Goal: Task Accomplishment & Management: Complete application form

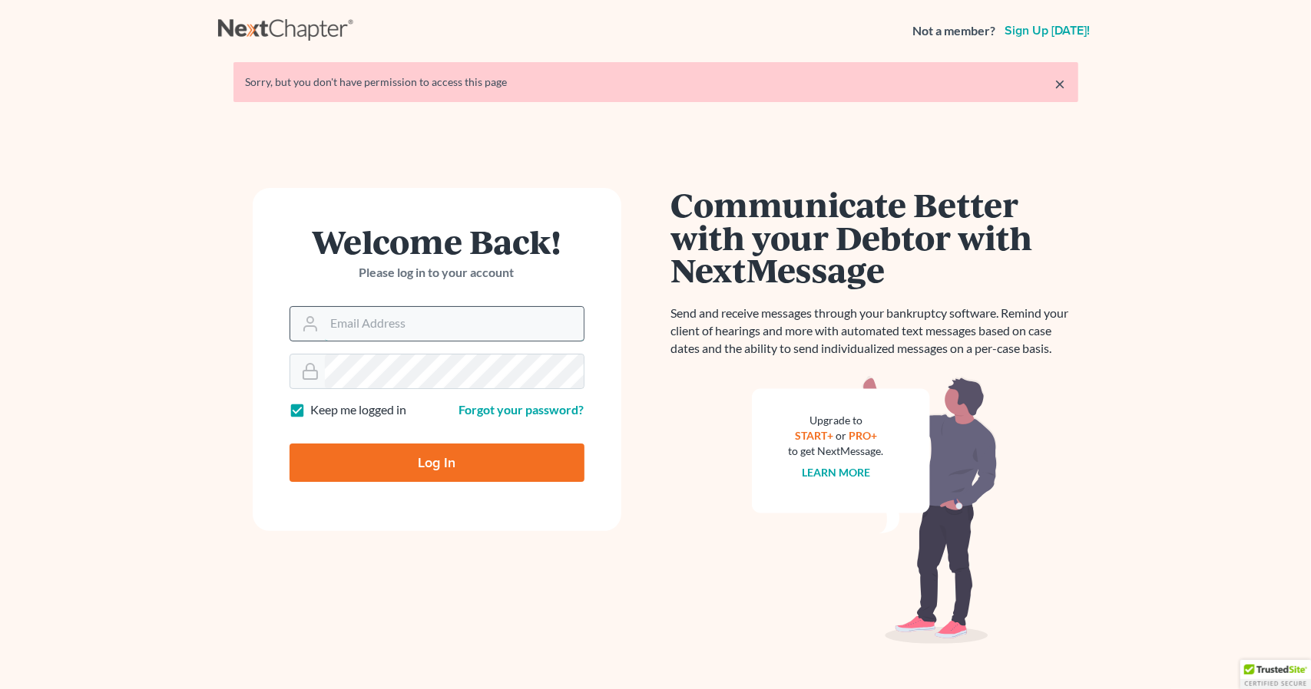
click at [382, 312] on input "Email Address" at bounding box center [454, 324] width 259 height 34
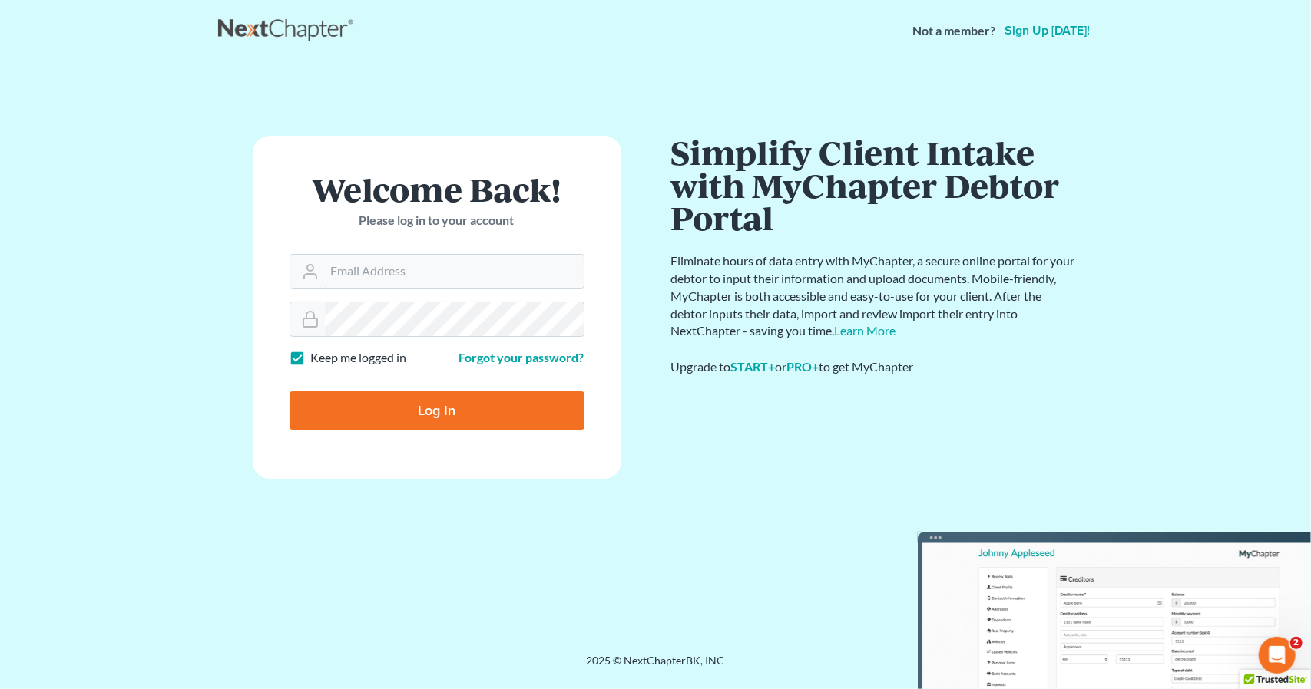
type input "[PERSON_NAME][EMAIL_ADDRESS][DOMAIN_NAME]"
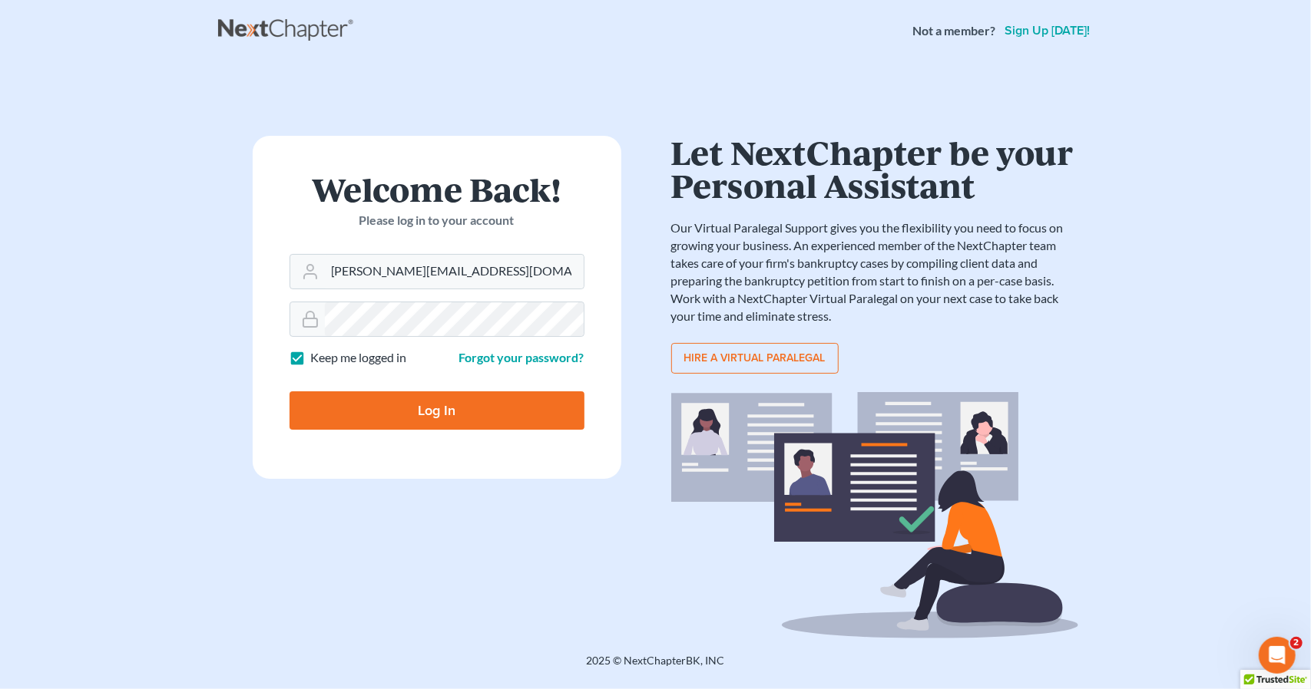
click at [442, 401] on input "Log In" at bounding box center [436, 411] width 295 height 38
type input "Thinking..."
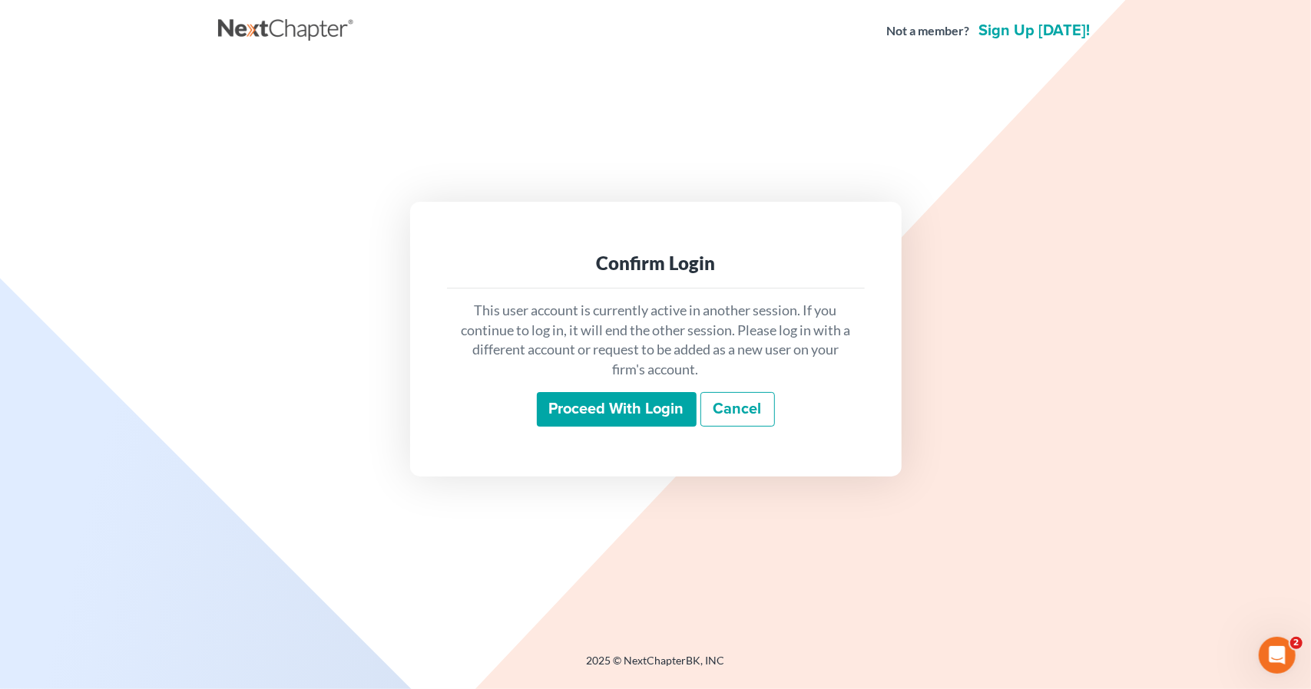
click at [586, 400] on input "Proceed with login" at bounding box center [617, 409] width 160 height 35
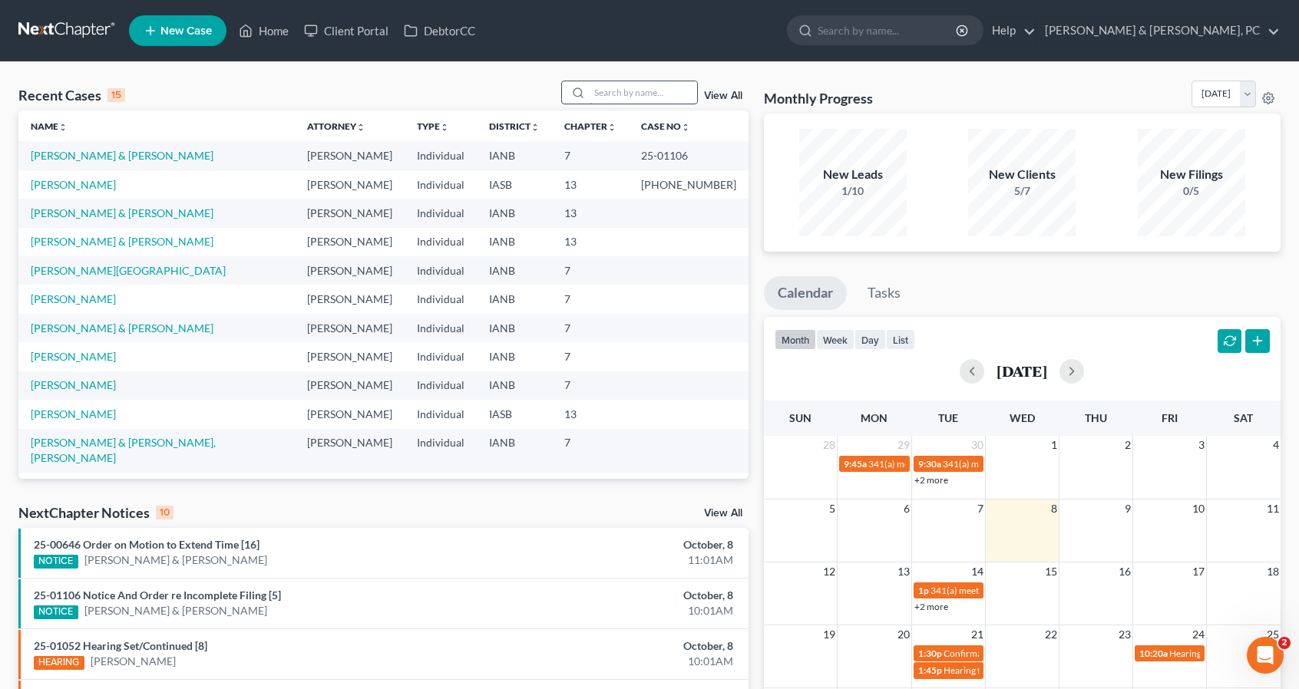
click at [620, 85] on input "search" at bounding box center [643, 92] width 107 height 22
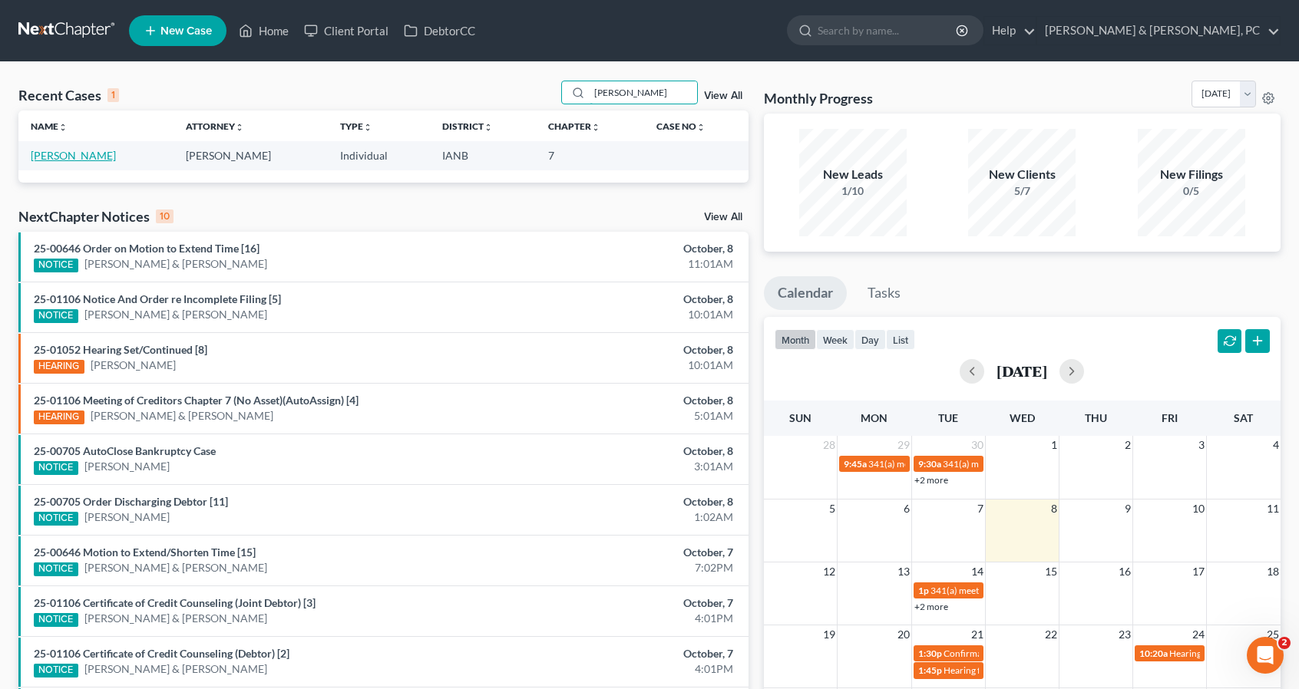
type input "[PERSON_NAME]"
click at [78, 150] on link "[PERSON_NAME]" at bounding box center [73, 155] width 85 height 13
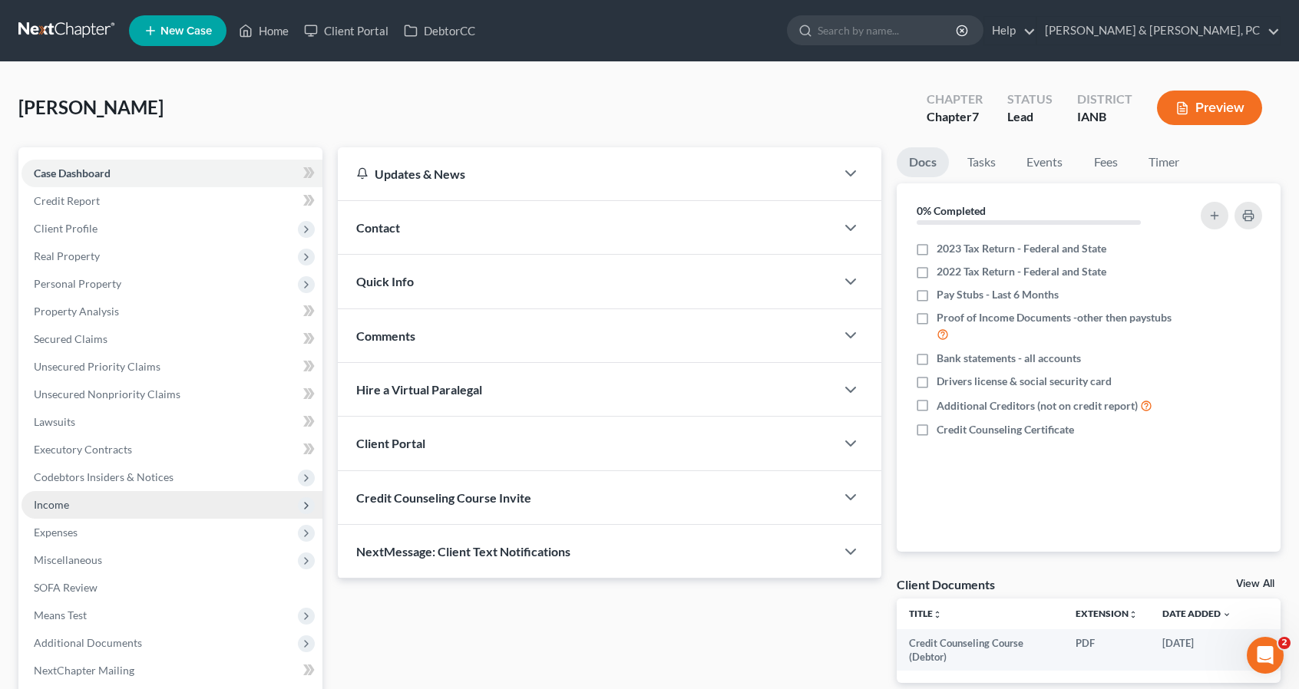
click at [51, 512] on span "Income" at bounding box center [171, 505] width 301 height 28
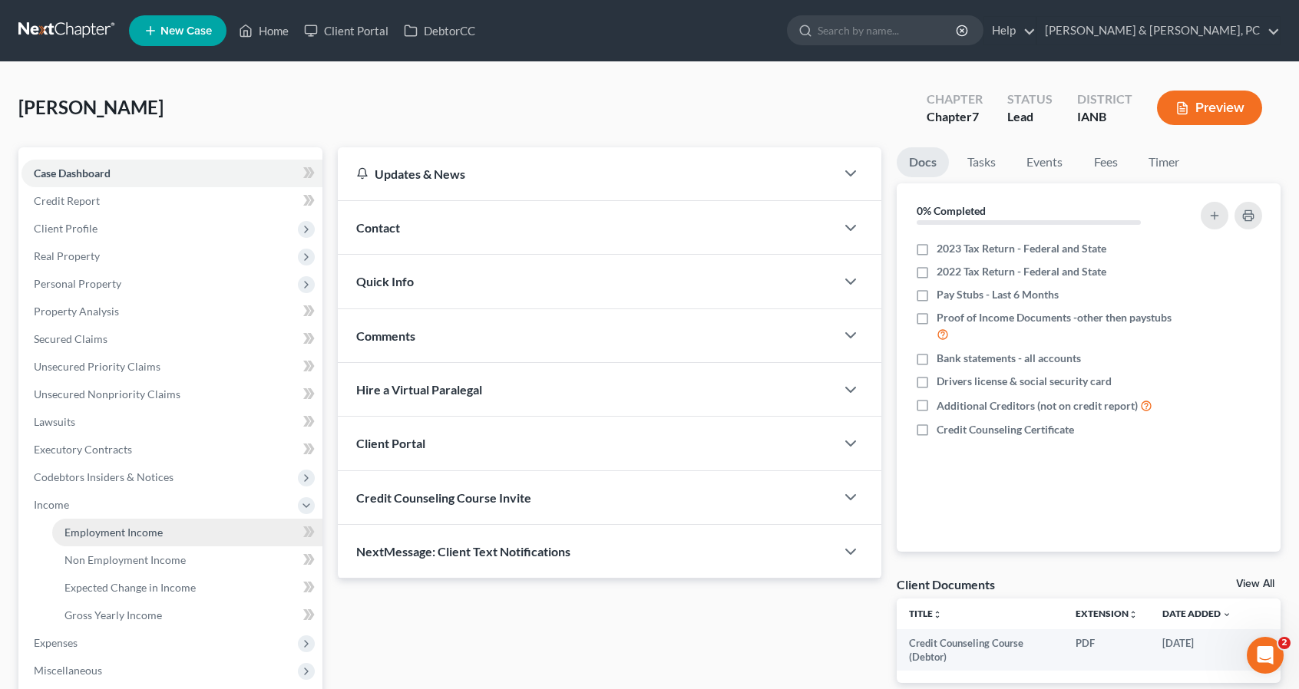
click at [173, 527] on link "Employment Income" at bounding box center [187, 533] width 270 height 28
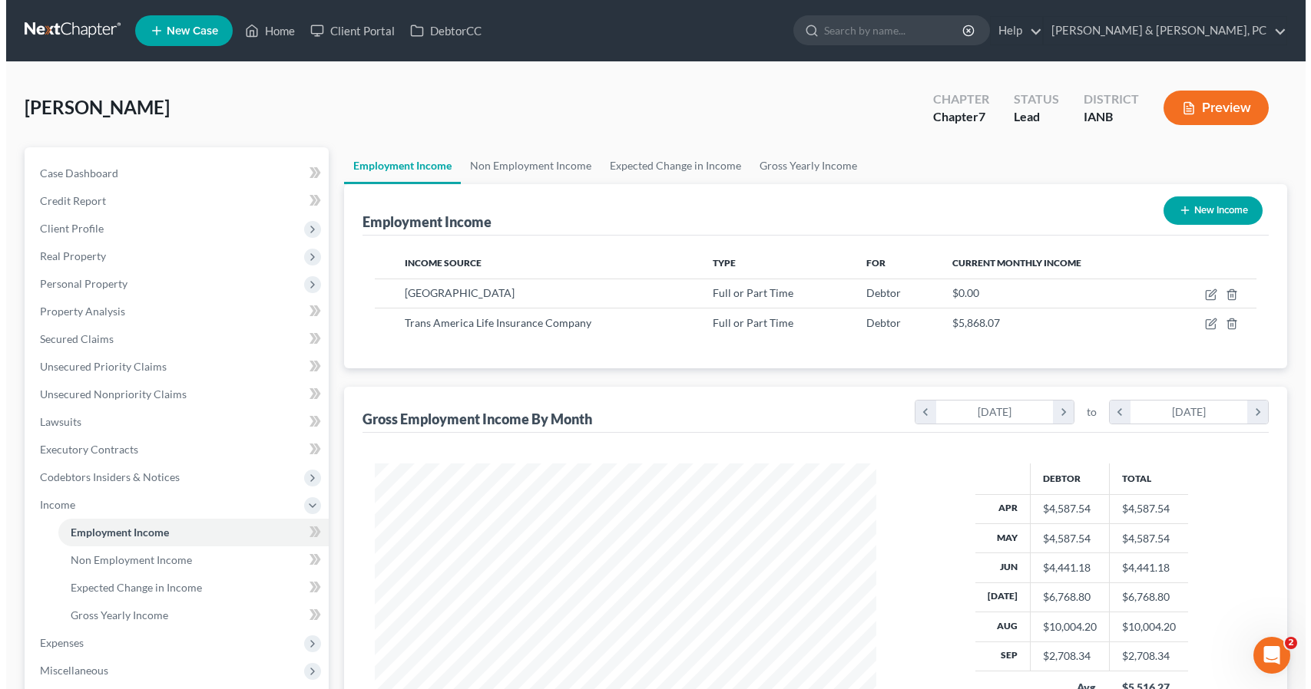
scroll to position [273, 531]
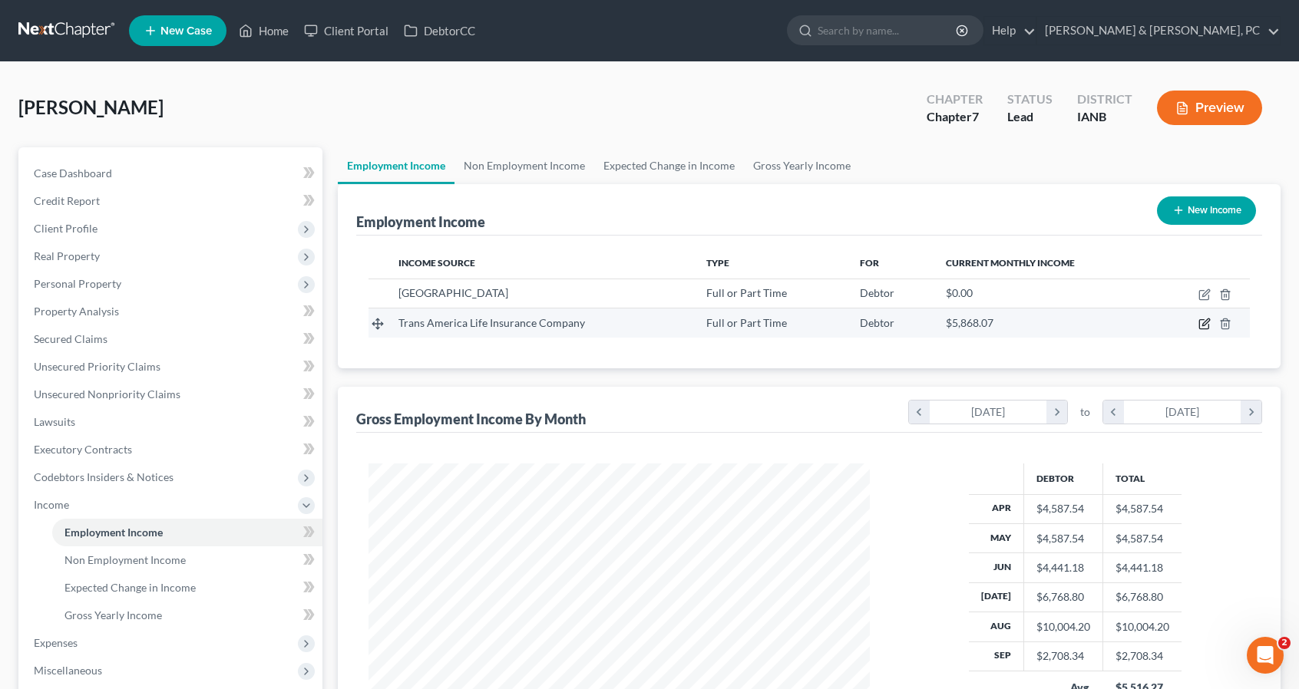
click at [1204, 322] on icon "button" at bounding box center [1205, 322] width 7 height 7
select select "0"
select select "16"
select select "2"
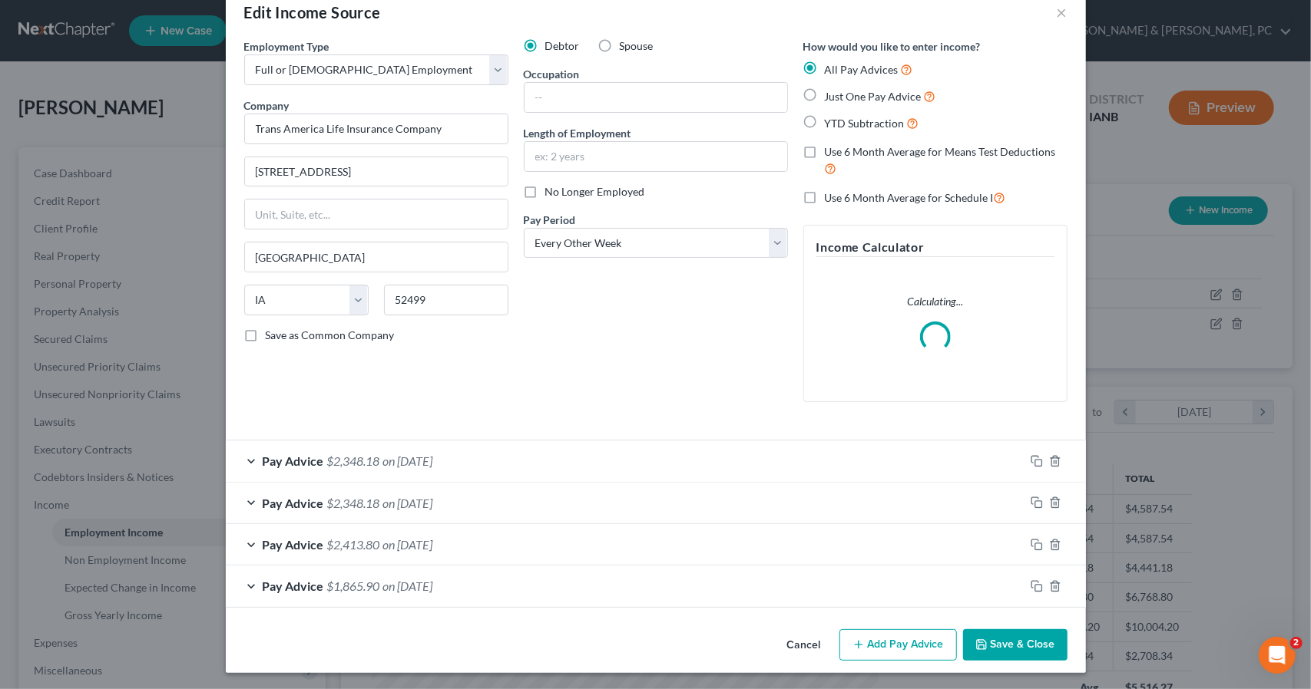
scroll to position [32, 0]
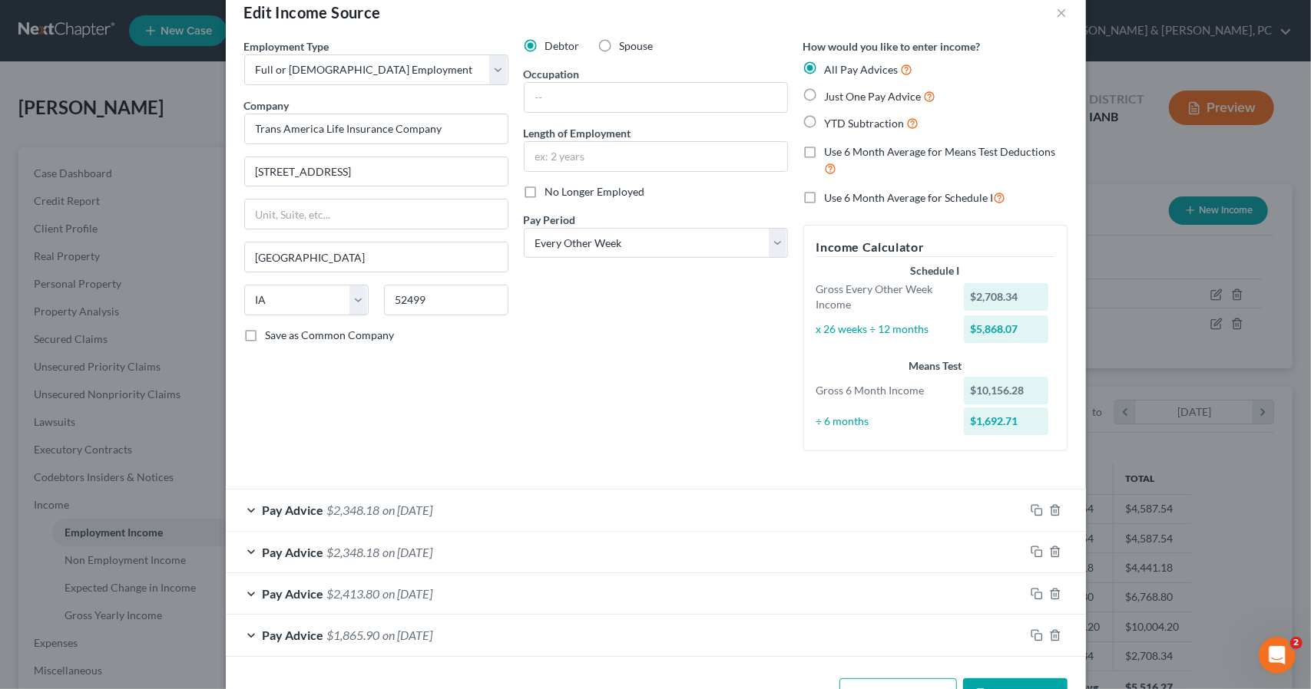
click at [247, 501] on div "Pay Advice $2,348.18 on [DATE]" at bounding box center [625, 510] width 798 height 41
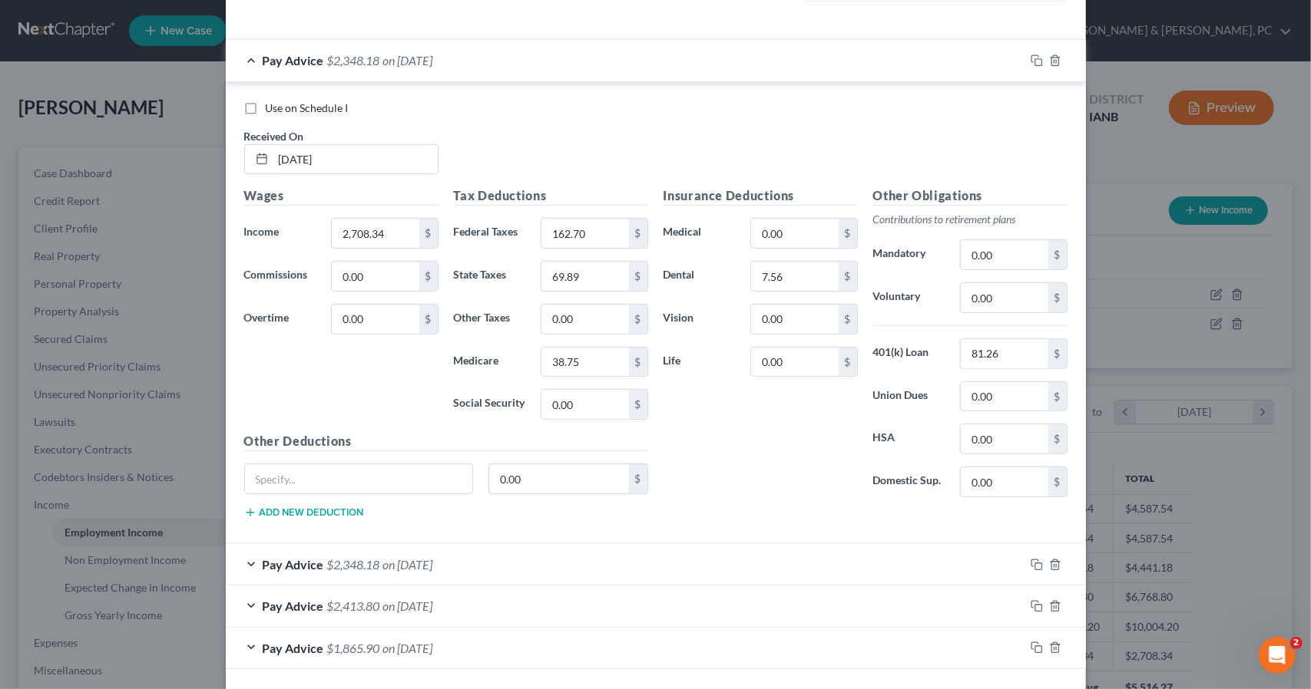
scroll to position [493, 0]
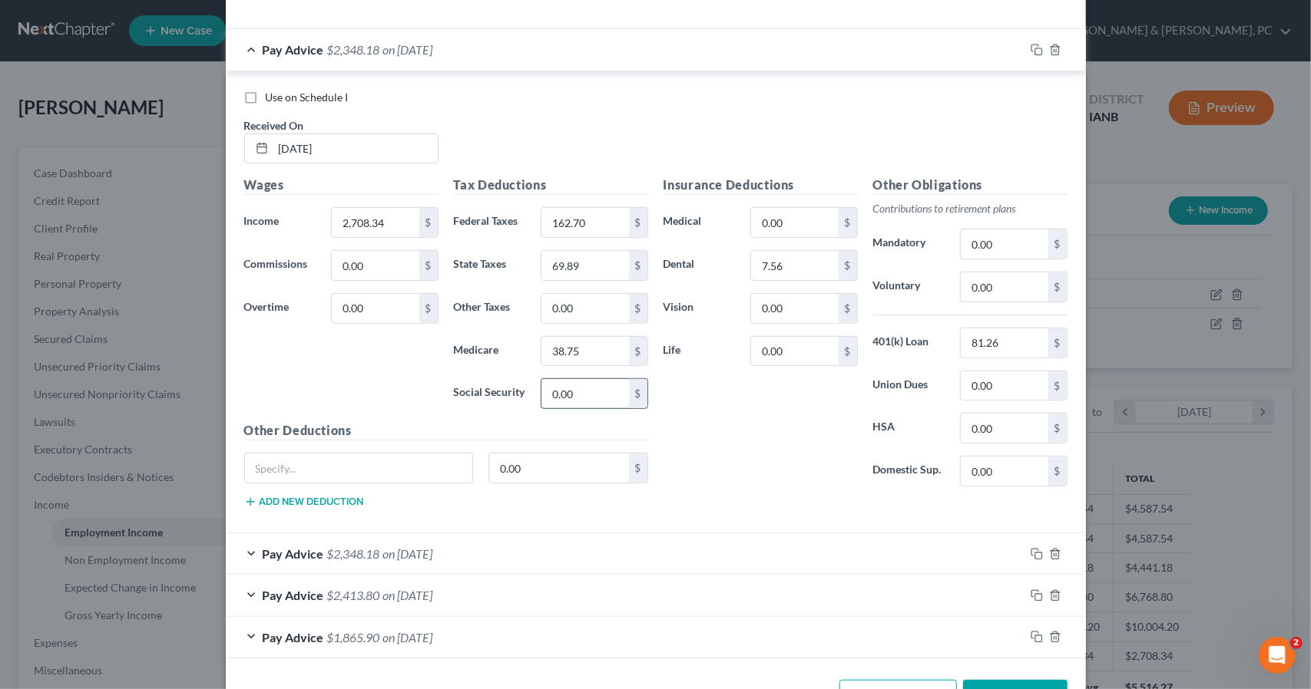
click at [582, 386] on input "0.00" at bounding box center [584, 393] width 87 height 29
type input "165.70"
click at [797, 263] on input "7.56" at bounding box center [794, 265] width 87 height 29
click at [1020, 418] on input "0.00" at bounding box center [1003, 428] width 87 height 29
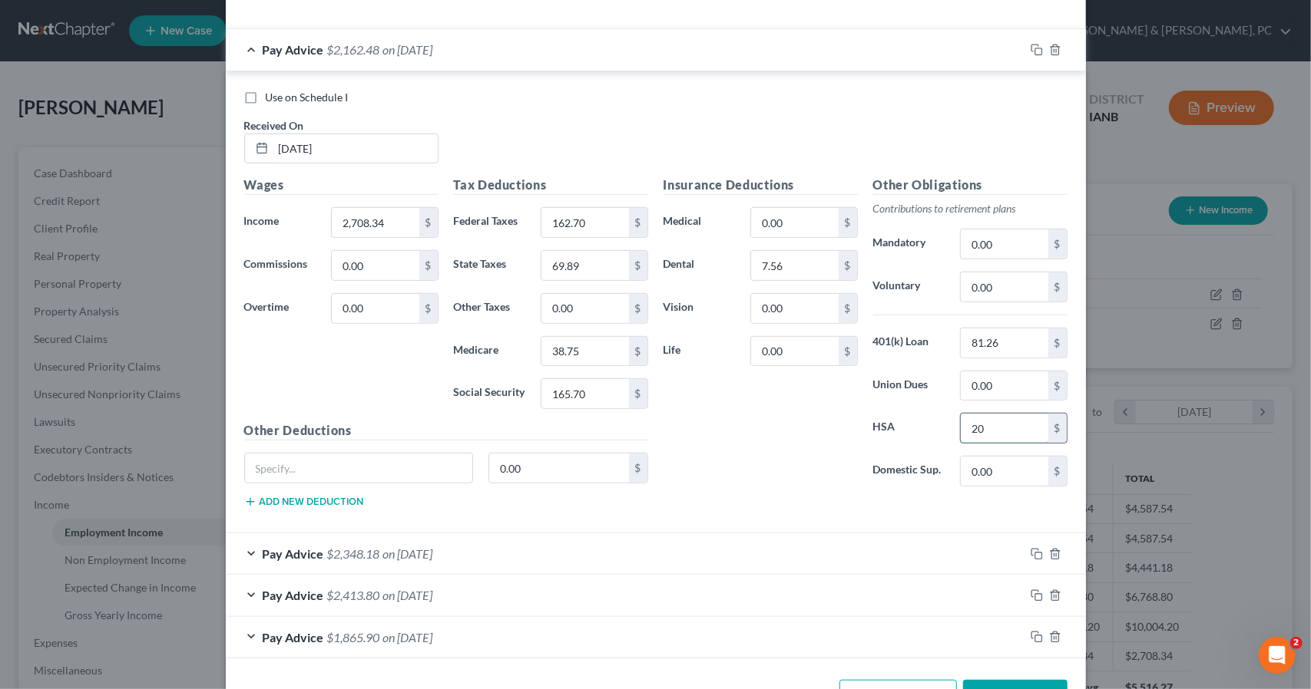
type input "20"
click at [602, 339] on input "38.75" at bounding box center [584, 351] width 87 height 29
click at [797, 219] on input "0.00" at bounding box center [794, 222] width 87 height 29
type input "5.44"
click at [373, 467] on input "text" at bounding box center [359, 468] width 228 height 29
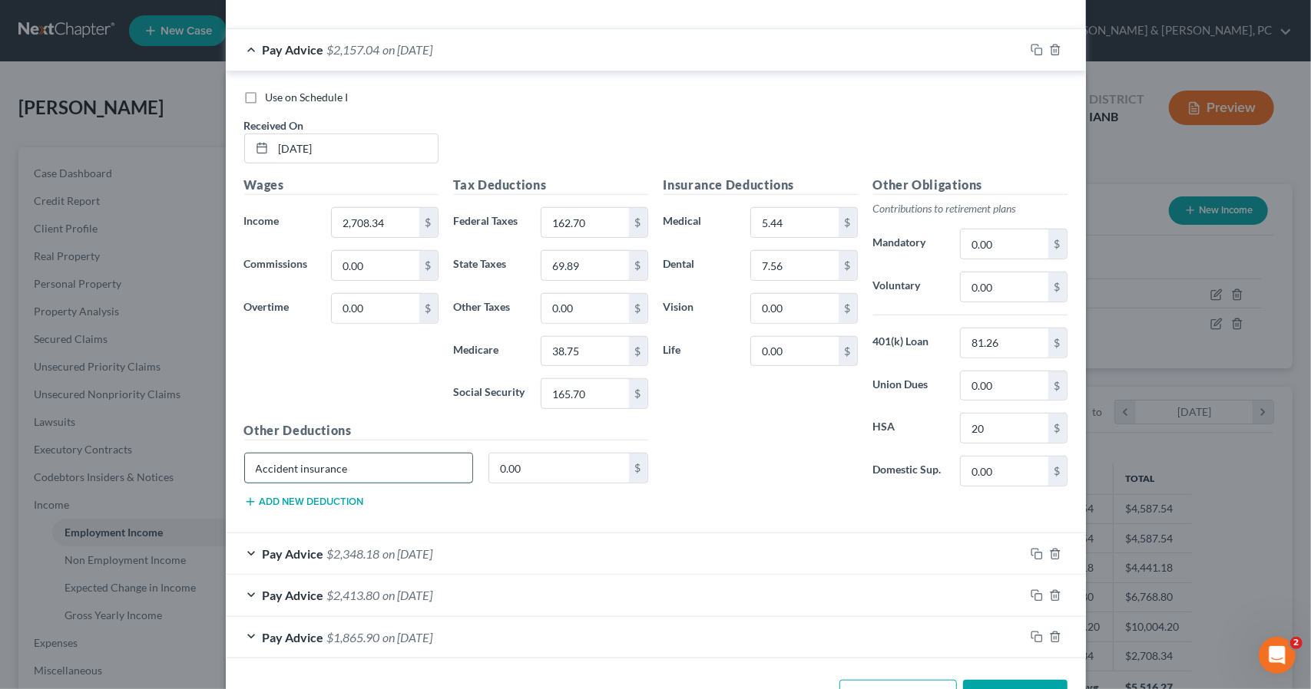
type input "Accident insurance"
type input "7.76"
click at [1003, 281] on input "0.00" at bounding box center [1003, 287] width 87 height 29
type input "81.26"
type input "0"
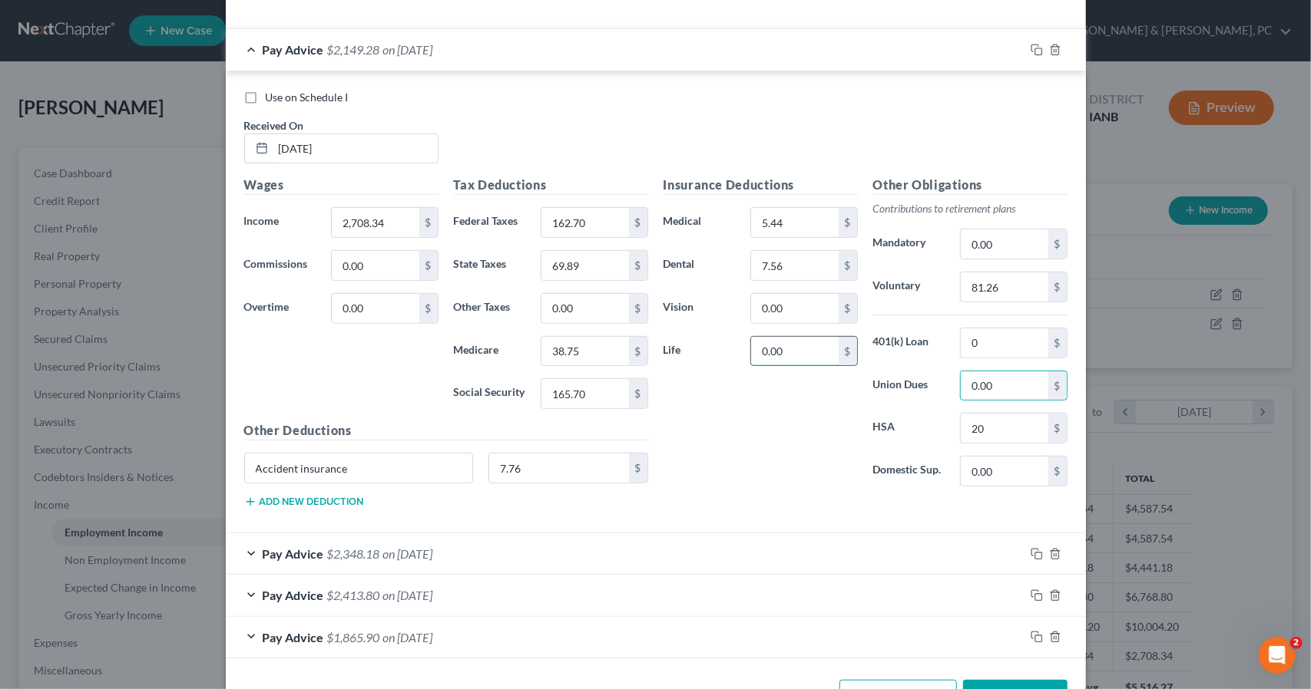
click at [787, 341] on input "0.00" at bounding box center [794, 351] width 87 height 29
type input "3.58"
click at [795, 256] on input "7.56" at bounding box center [794, 265] width 87 height 29
type input "9.19"
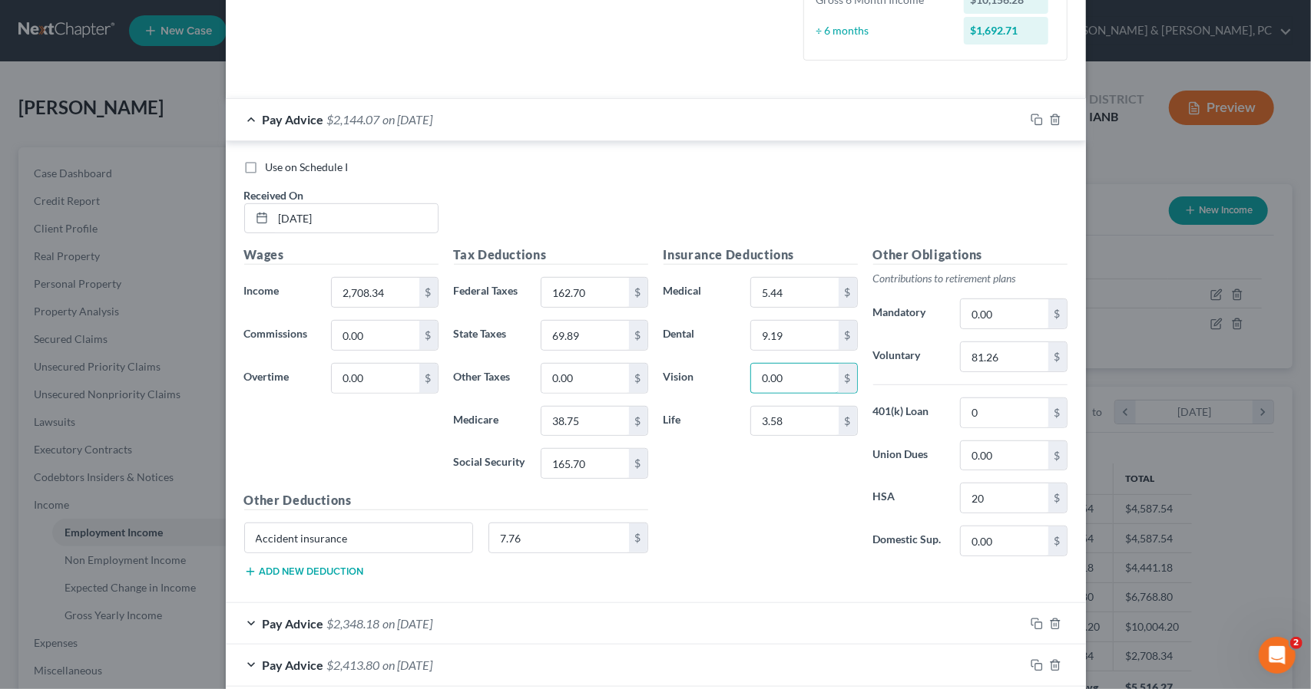
scroll to position [416, 0]
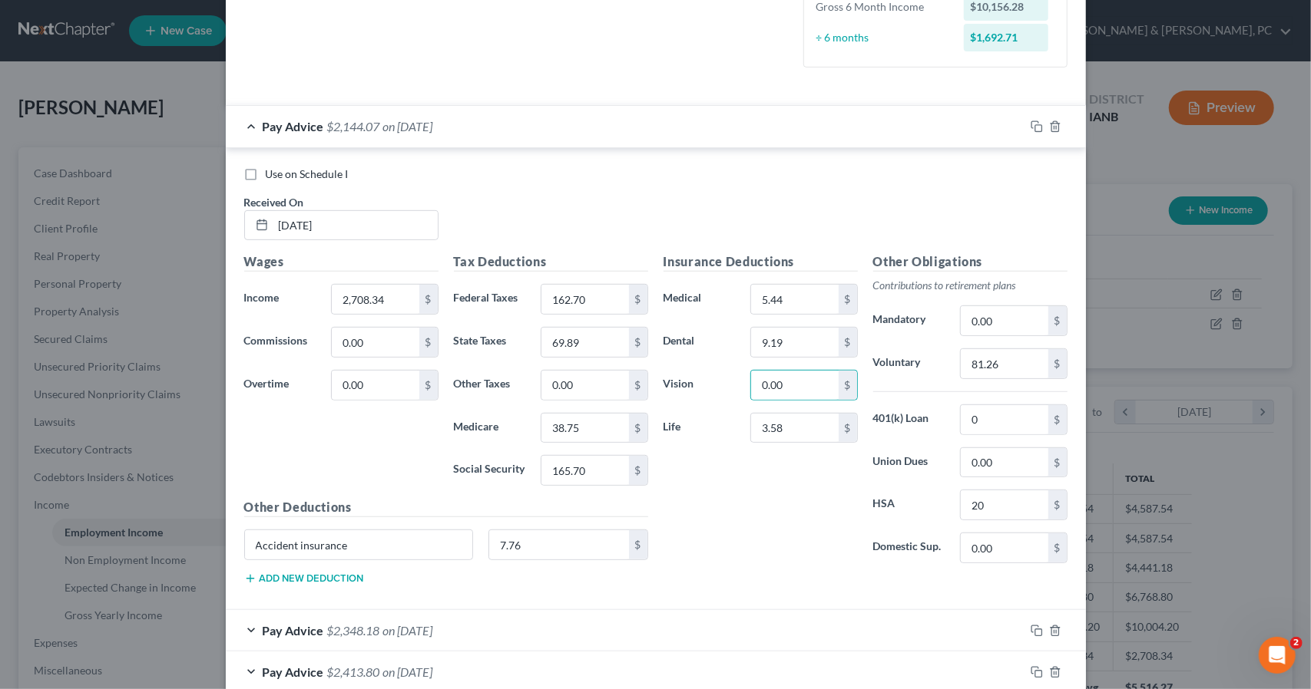
click at [312, 573] on button "Add new deduction" at bounding box center [304, 579] width 120 height 12
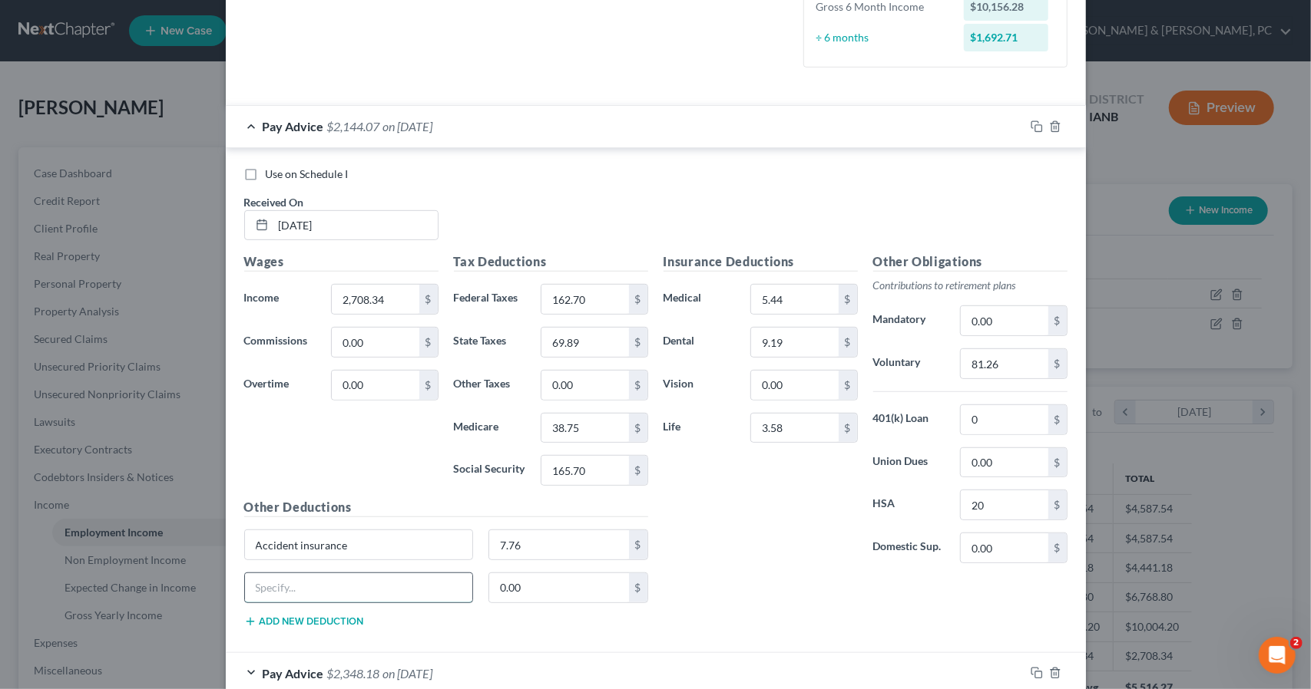
click at [348, 587] on input "text" at bounding box center [359, 587] width 228 height 29
type input "Legal Assistance"
type input "9"
click at [782, 422] on input "3.58" at bounding box center [794, 428] width 87 height 29
type input "7.19"
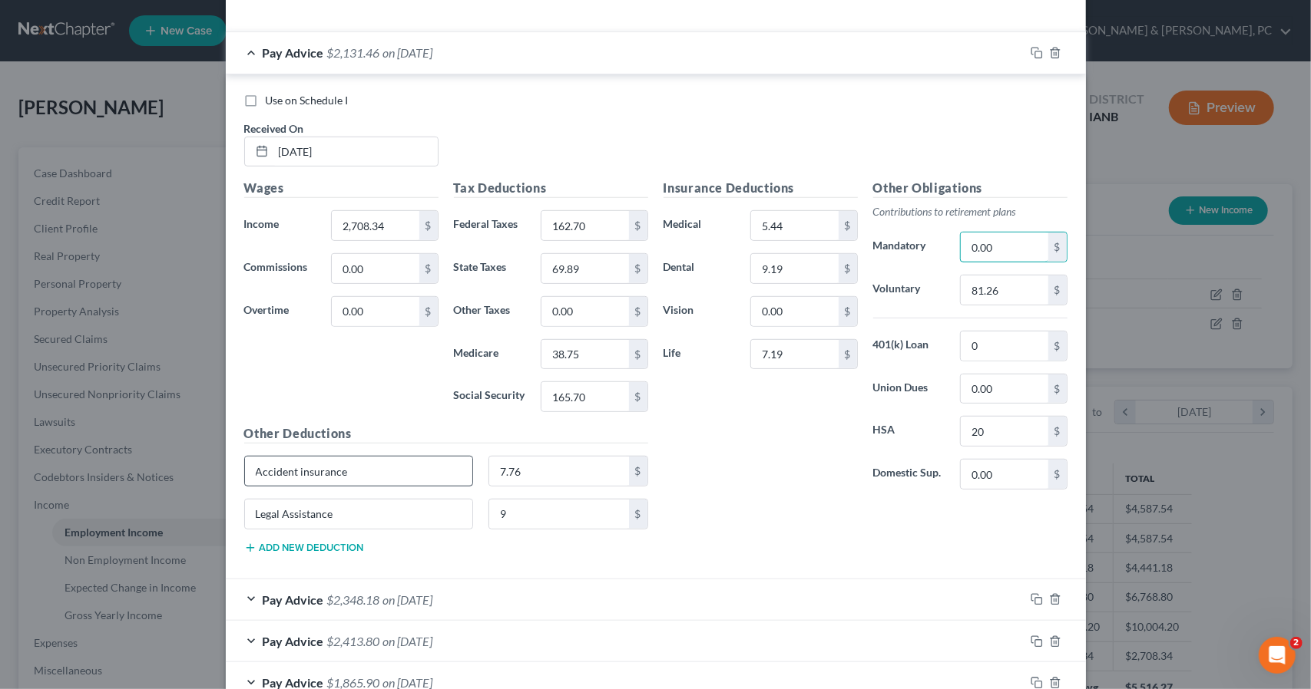
scroll to position [493, 0]
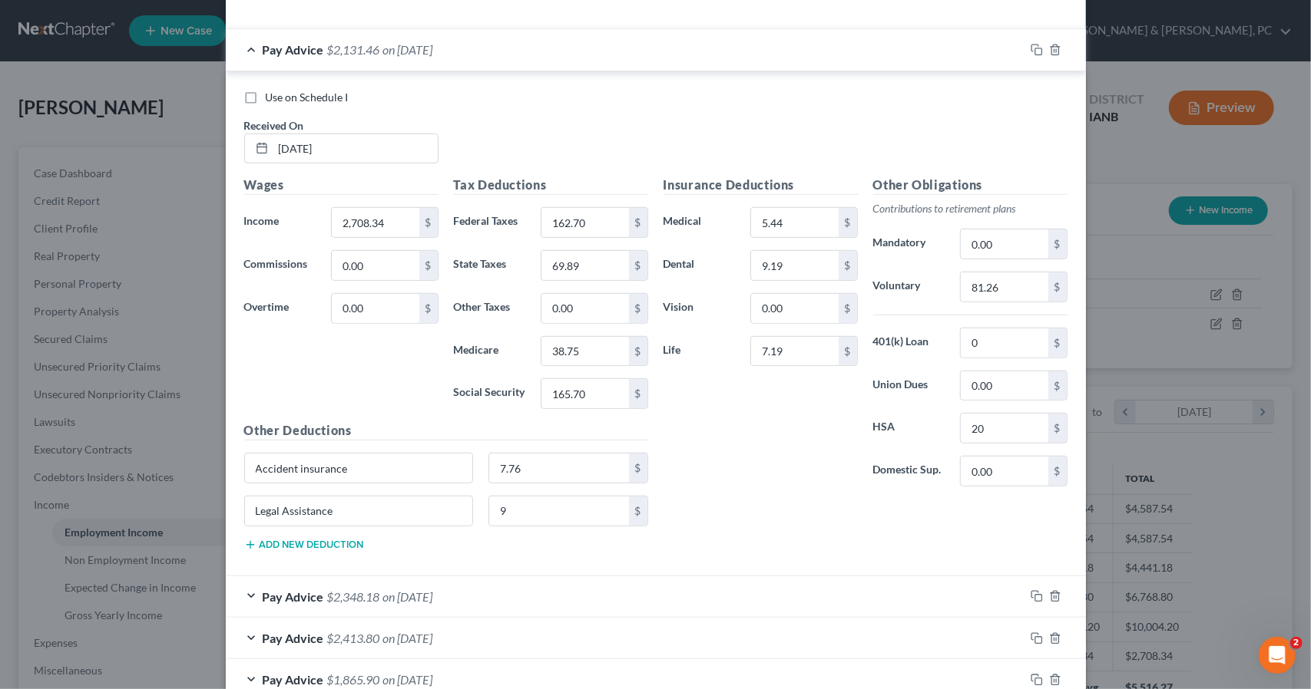
click at [309, 539] on button "Add new deduction" at bounding box center [304, 545] width 120 height 12
click at [330, 557] on input "text" at bounding box center [359, 554] width 228 height 29
type input "Long term disability"
type input "3.22"
click at [771, 347] on input "7.19" at bounding box center [794, 351] width 87 height 29
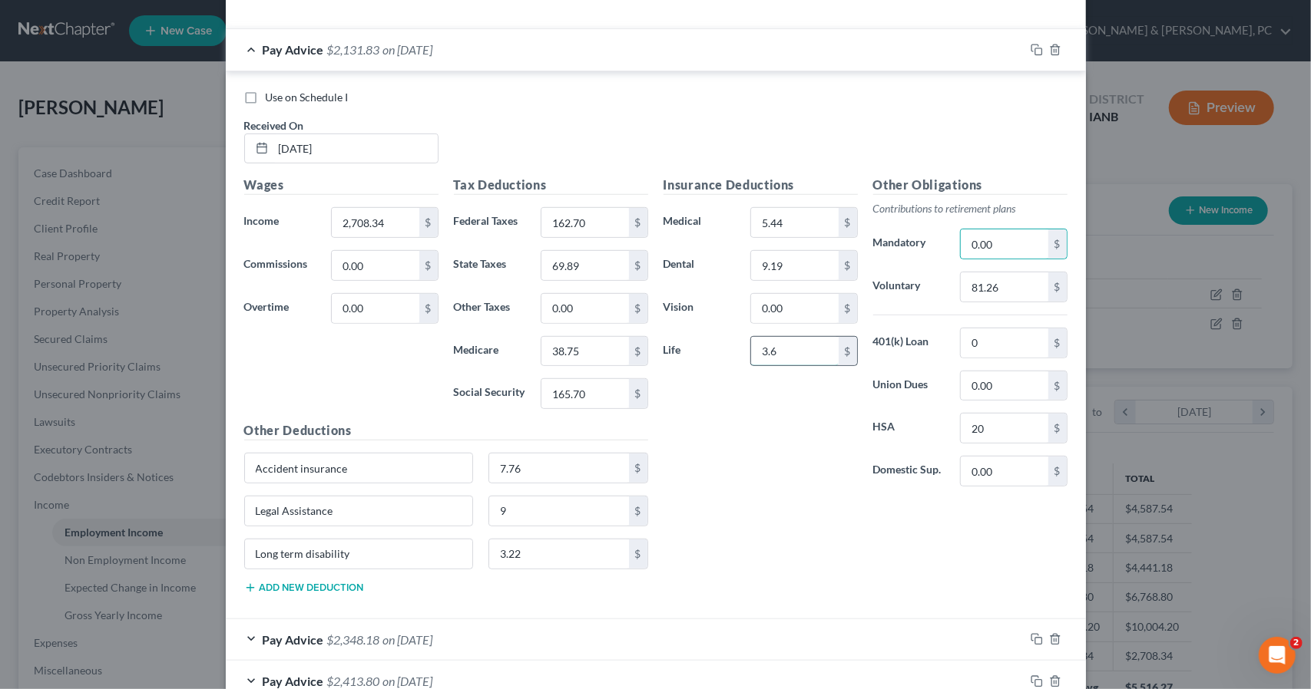
click at [786, 349] on input "3.6" at bounding box center [794, 351] width 87 height 29
type input "3.61"
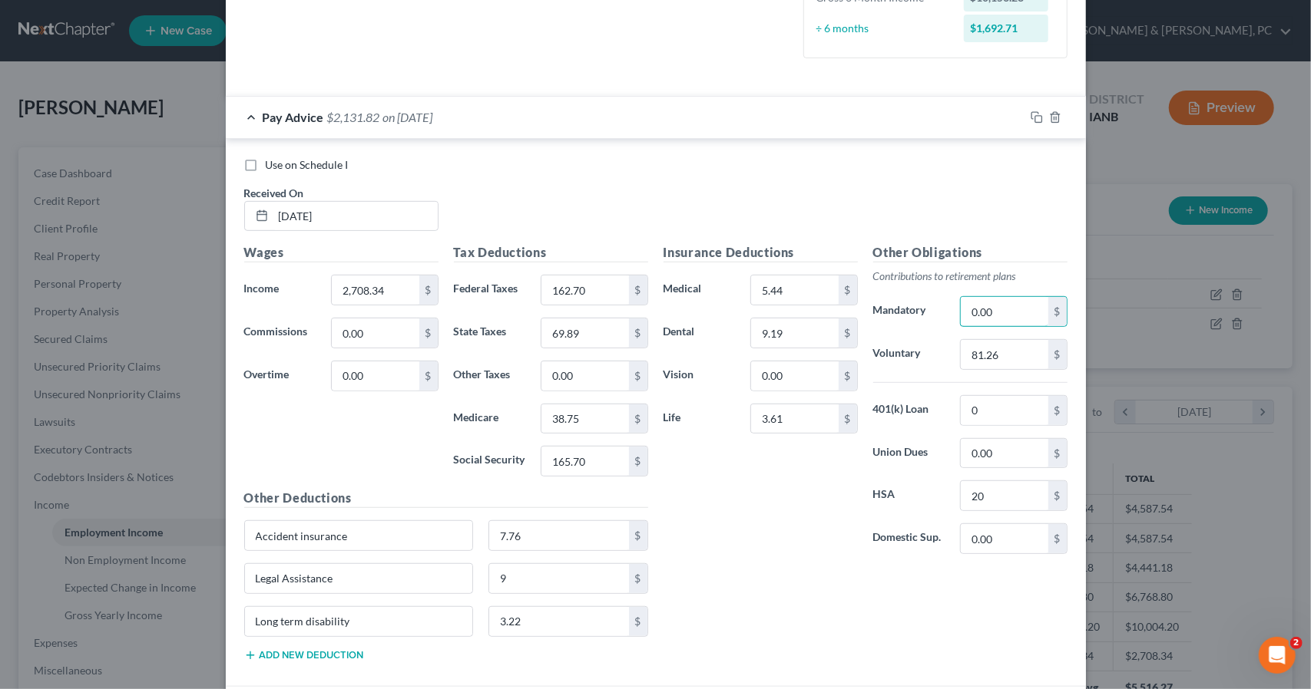
scroll to position [394, 0]
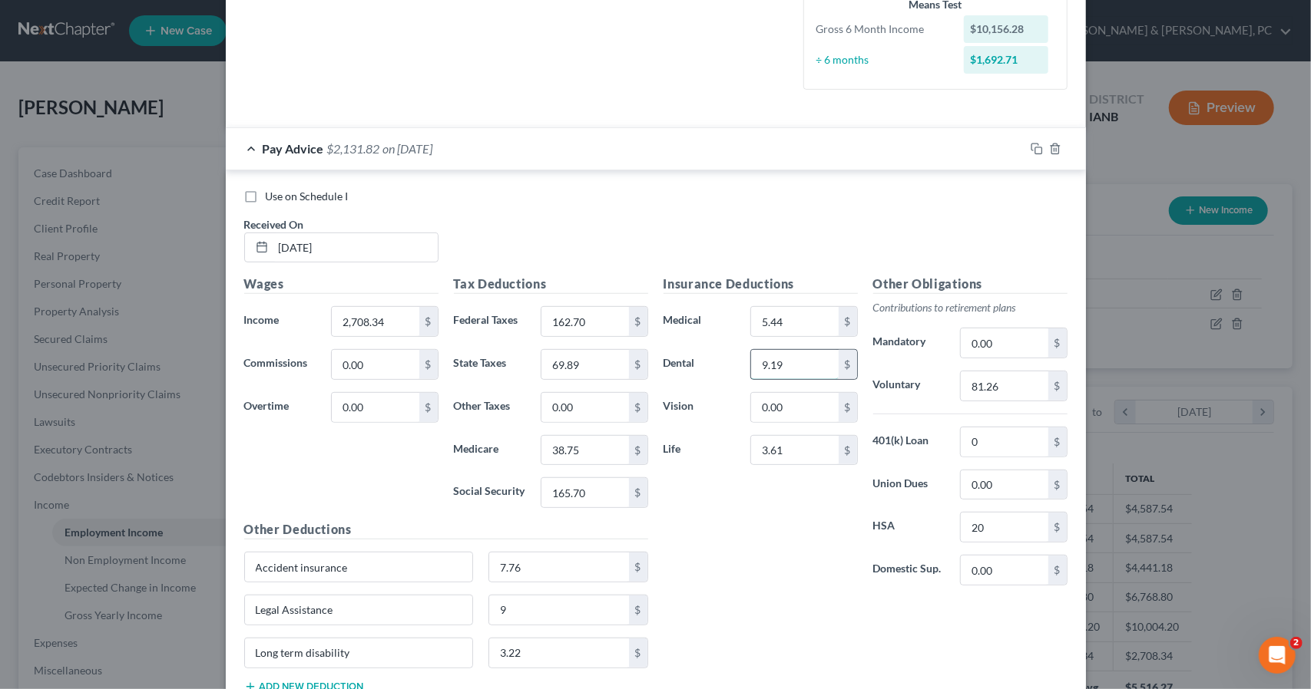
click at [792, 373] on input "9.19" at bounding box center [794, 364] width 87 height 29
type input "7.56"
click at [548, 557] on input "7.76" at bounding box center [559, 567] width 140 height 29
type input "7.46"
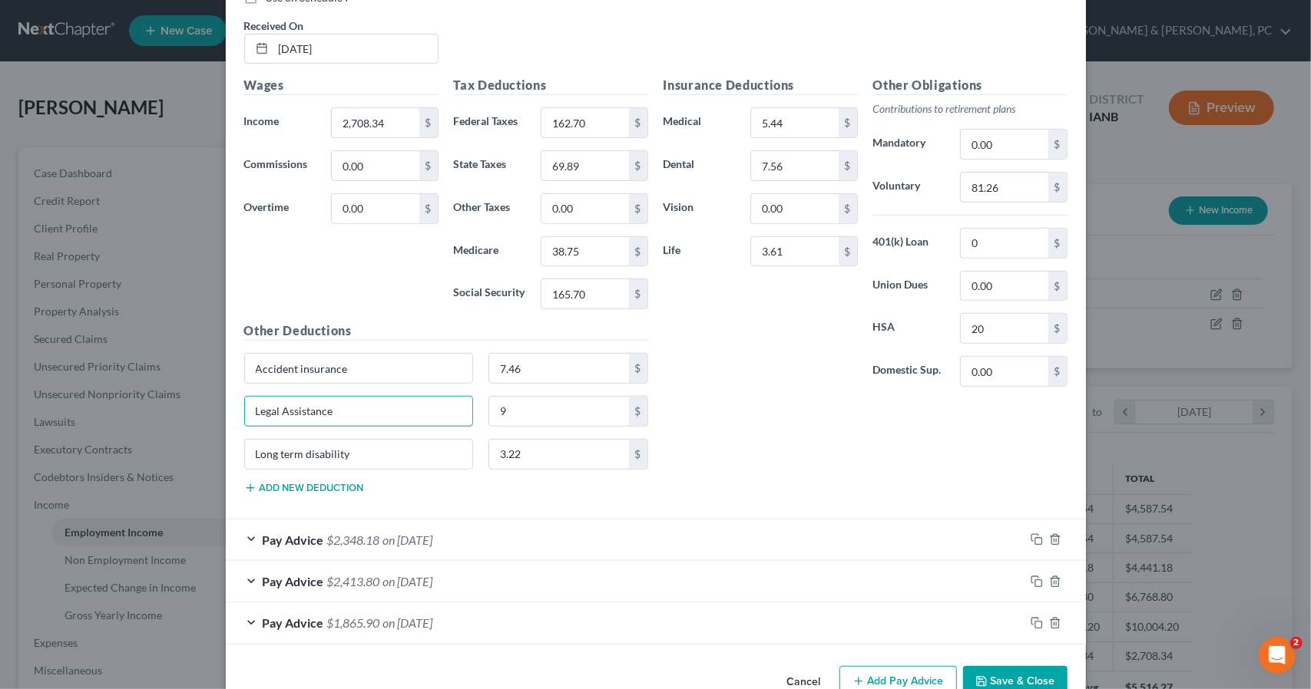
scroll to position [624, 0]
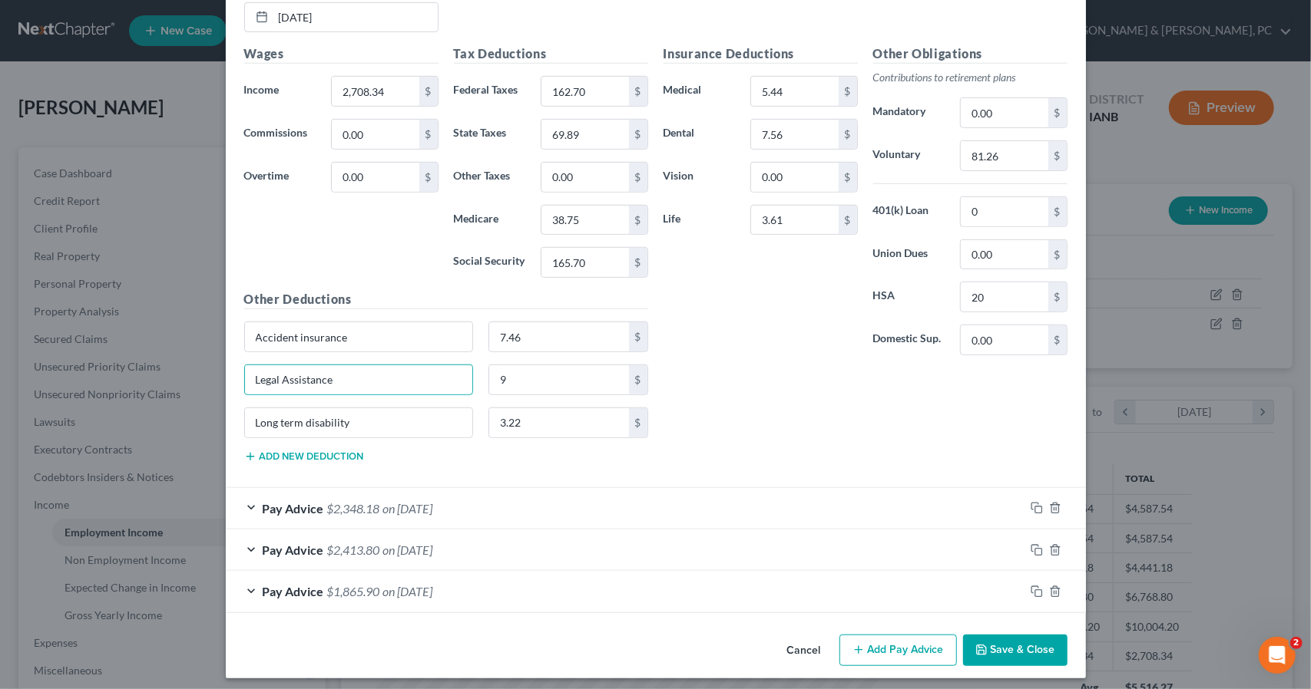
click at [696, 386] on div "Insurance Deductions Medical 5.44 $ Dental 7.56 $ Vision 0.00 $ Life 3.61 $ Oth…" at bounding box center [865, 260] width 419 height 430
click at [1015, 647] on button "Save & Close" at bounding box center [1015, 651] width 104 height 32
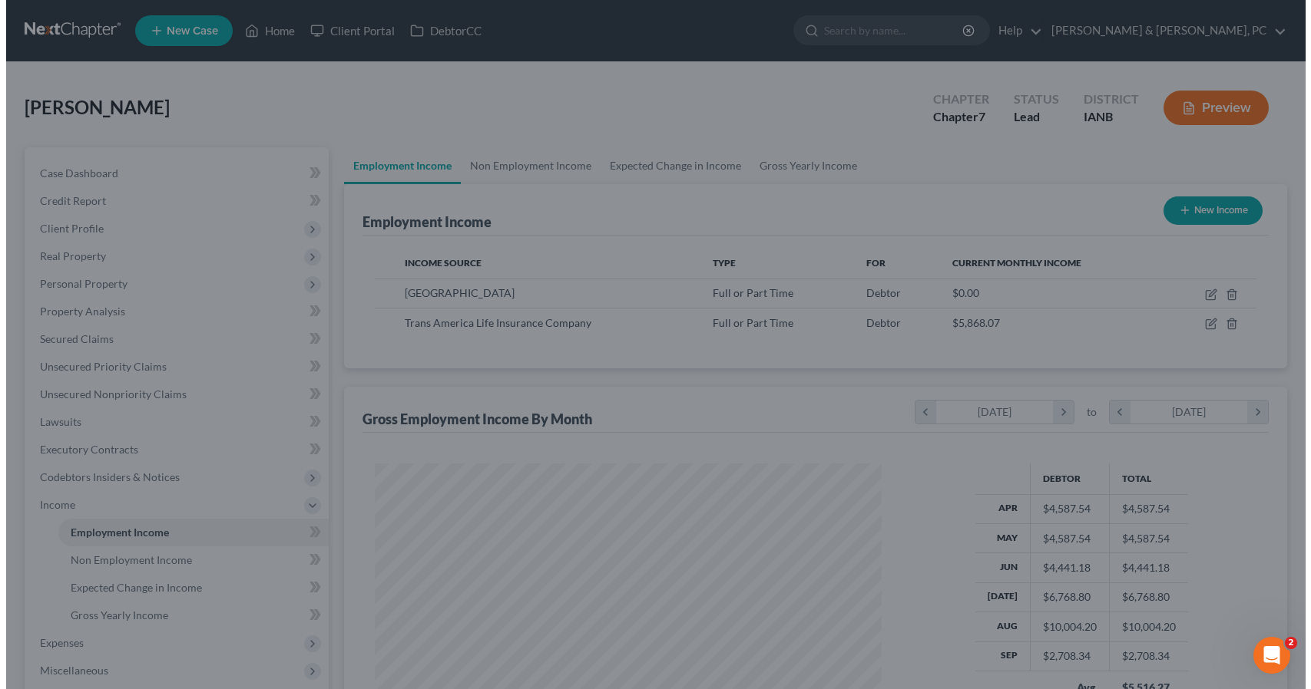
scroll to position [767457, 767198]
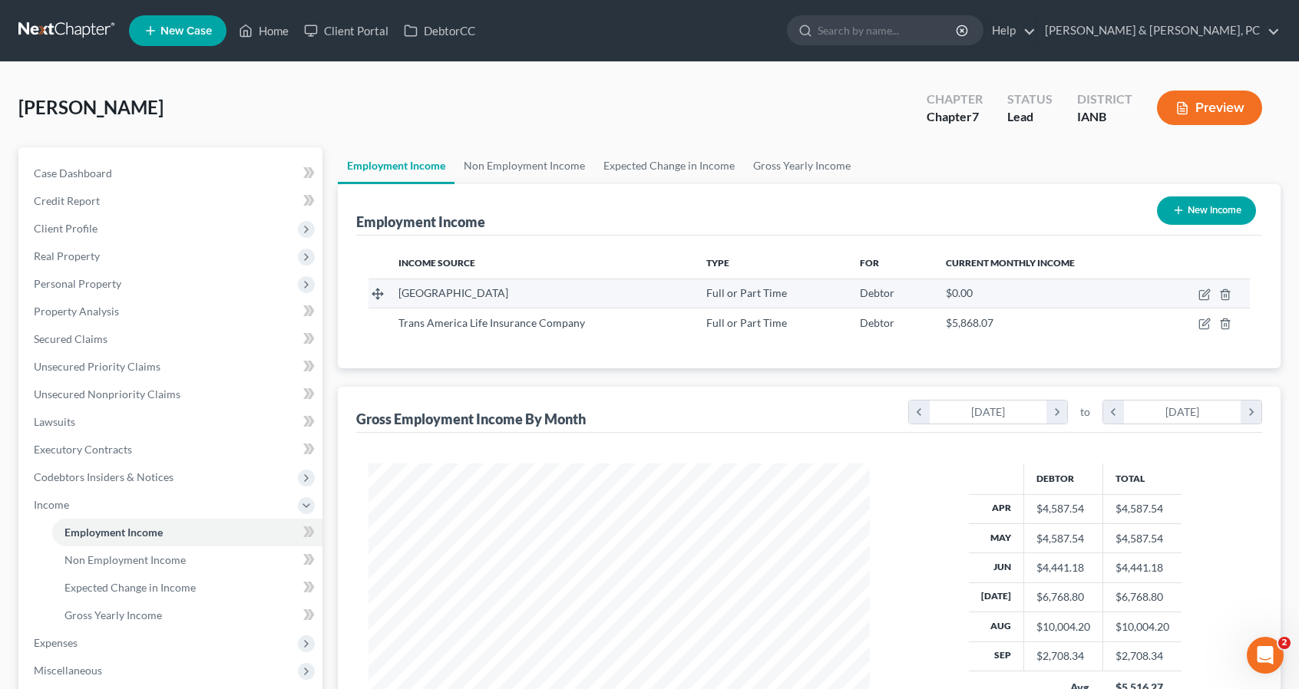
click at [1196, 298] on td at bounding box center [1203, 293] width 93 height 29
click at [1201, 300] on td at bounding box center [1203, 293] width 93 height 29
click at [1202, 297] on icon "button" at bounding box center [1204, 295] width 12 height 12
select select "0"
select select "16"
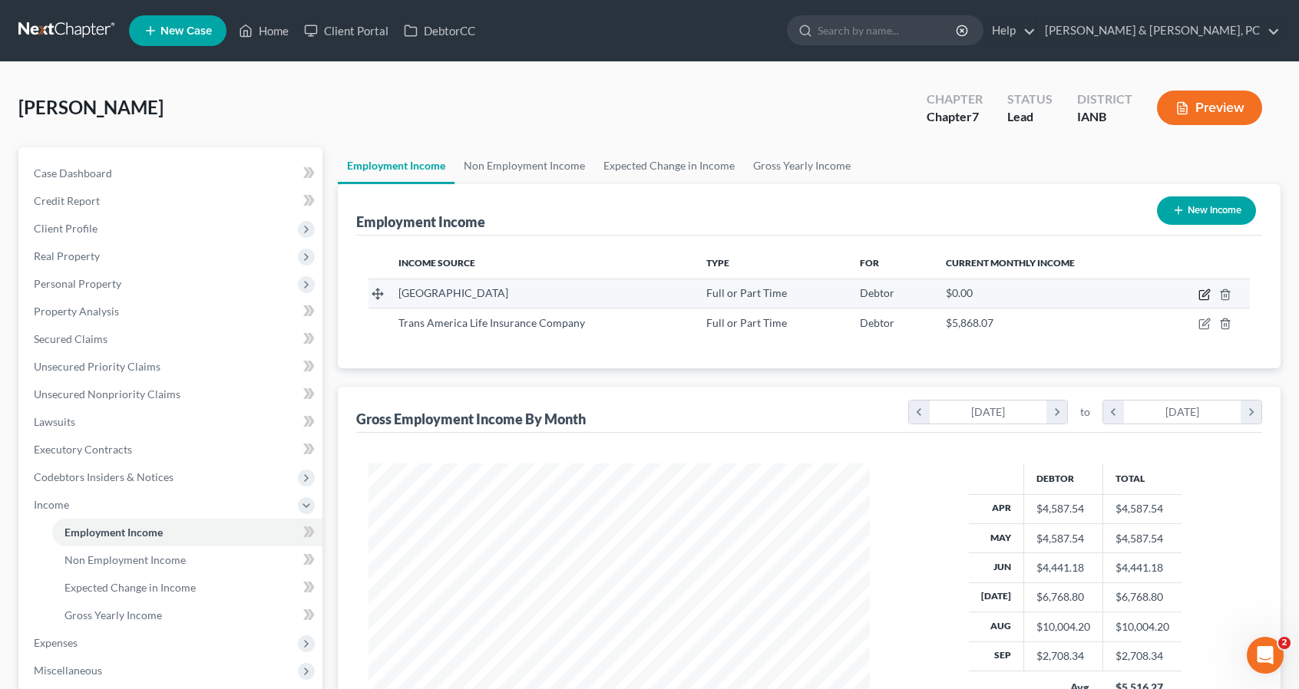
select select "2"
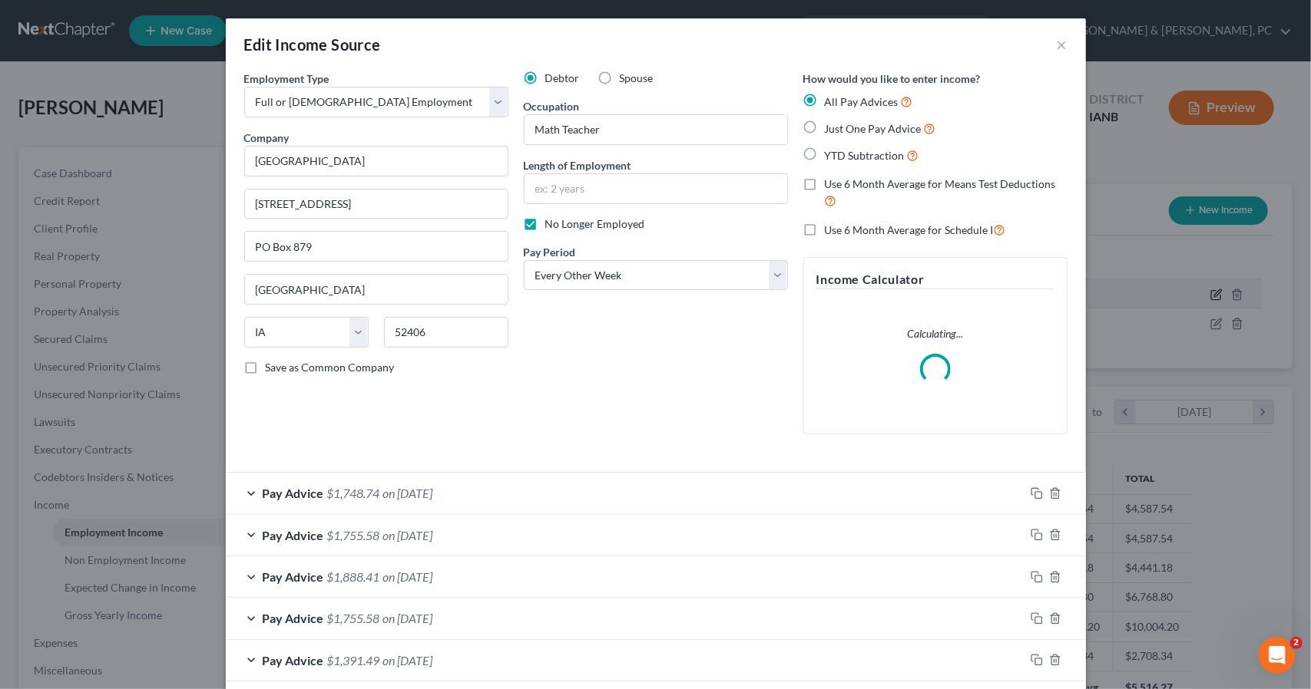
scroll to position [273, 537]
click at [343, 494] on span "$1,748.74" at bounding box center [353, 493] width 53 height 15
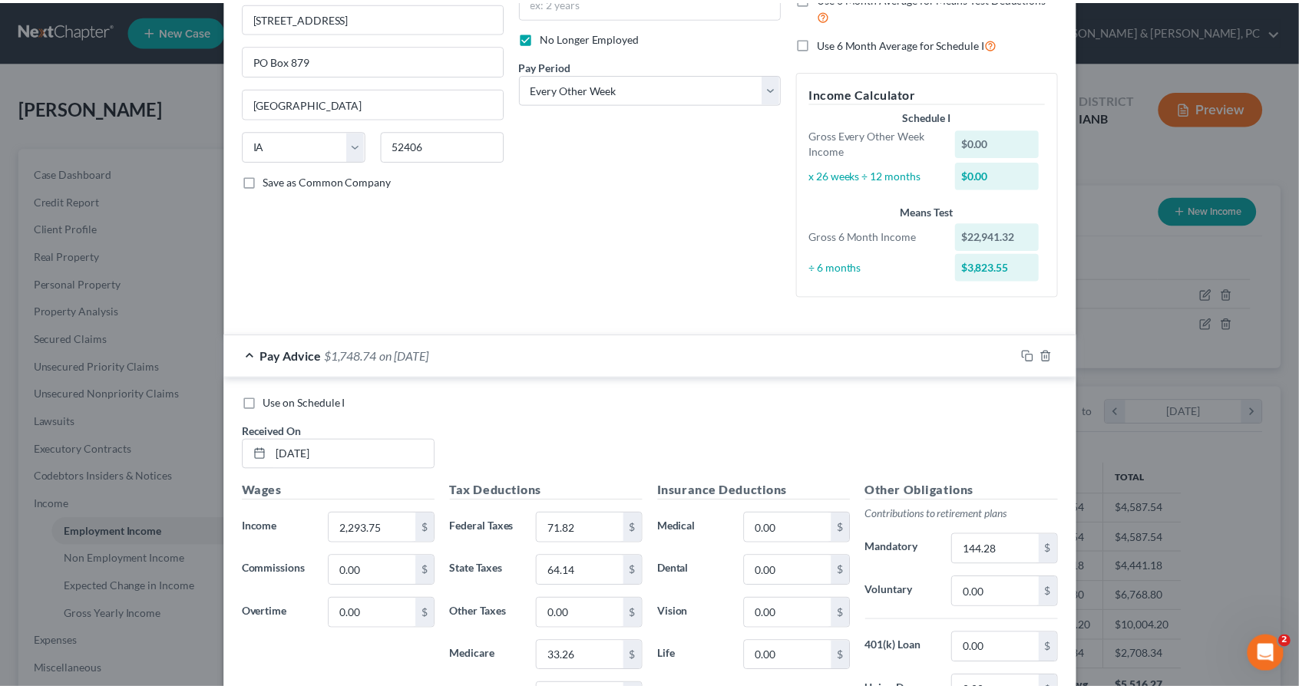
scroll to position [0, 0]
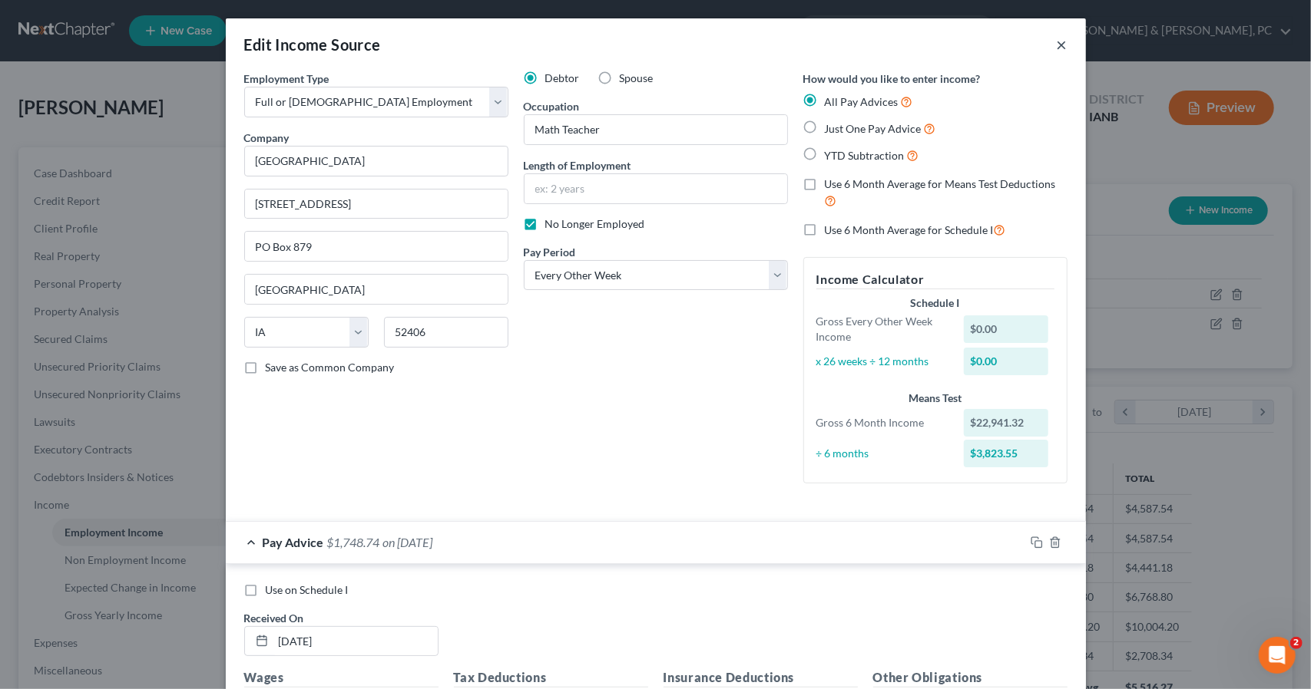
click at [1059, 41] on button "×" at bounding box center [1061, 44] width 11 height 18
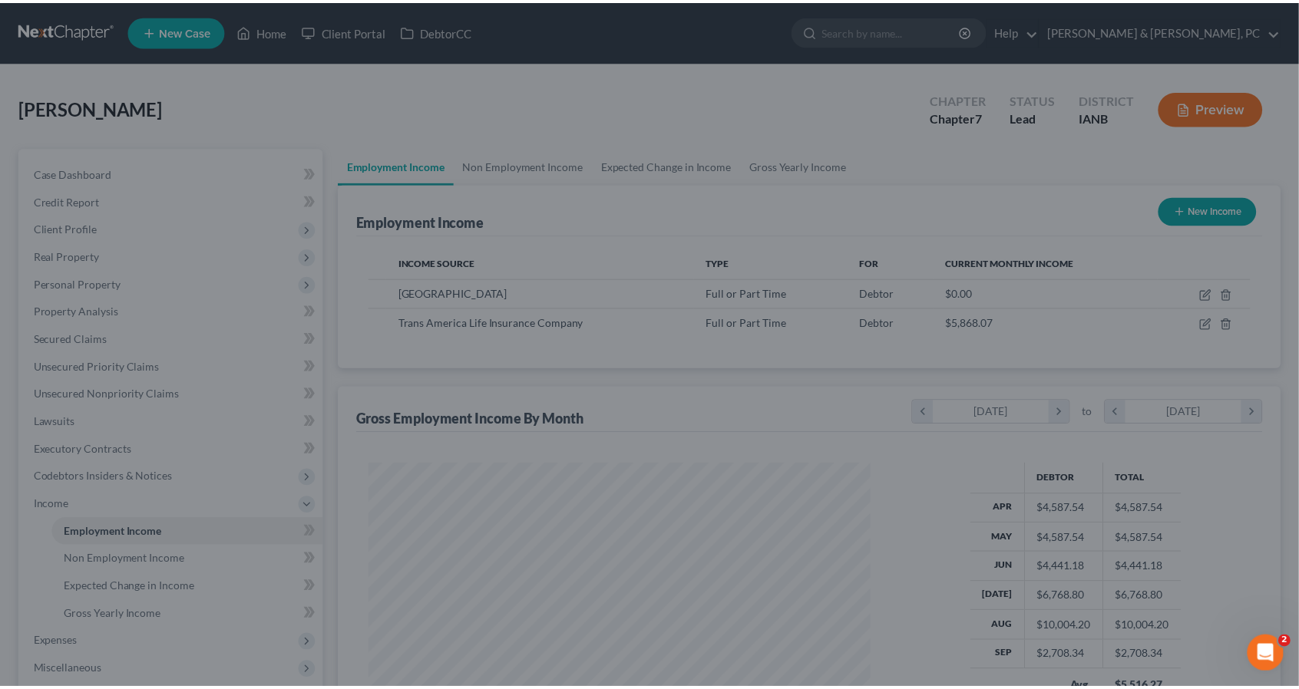
scroll to position [767457, 767198]
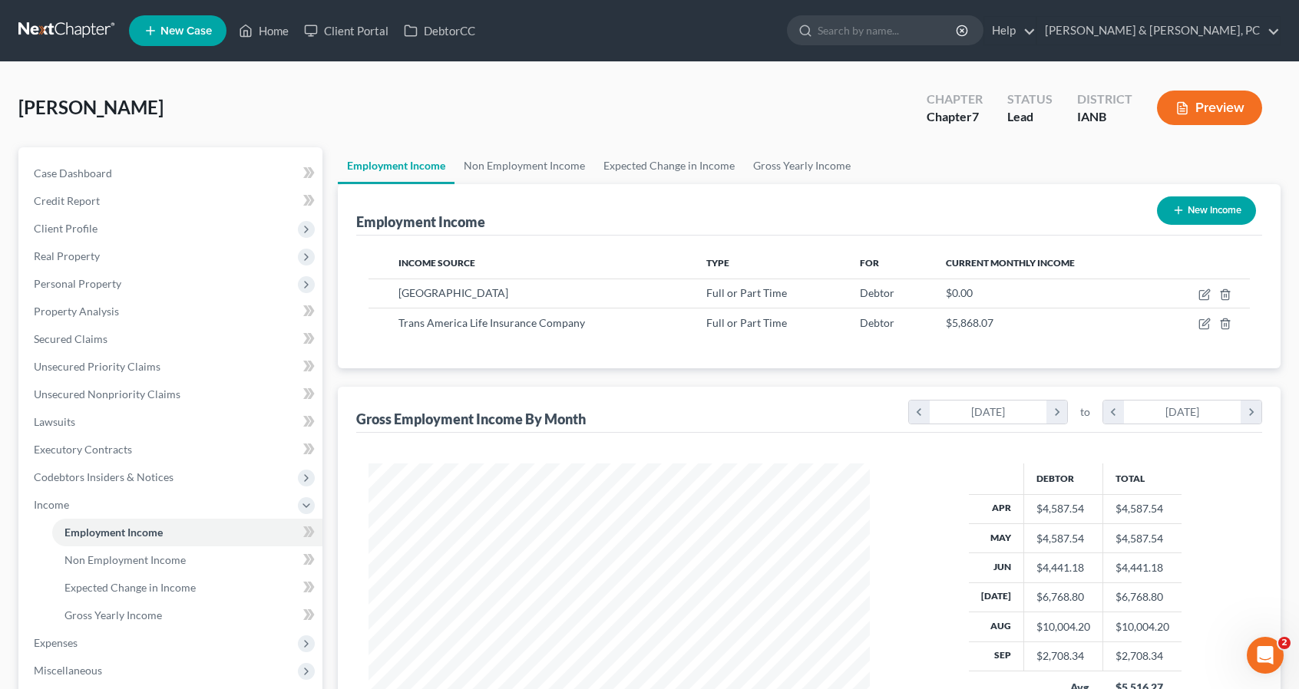
click at [1208, 213] on button "New Income" at bounding box center [1206, 211] width 99 height 28
select select "0"
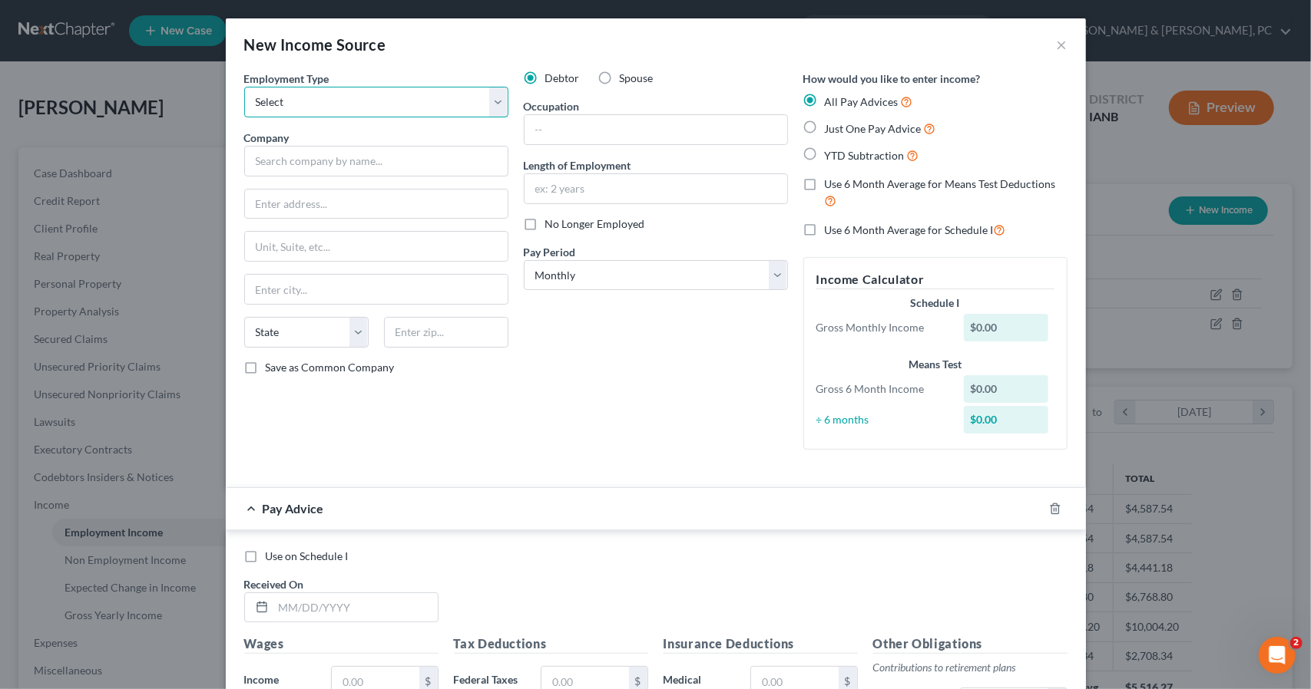
click at [489, 105] on select "Select Full or [DEMOGRAPHIC_DATA] Employment Self Employment" at bounding box center [376, 102] width 264 height 31
select select "0"
click at [244, 87] on select "Select Full or [DEMOGRAPHIC_DATA] Employment Self Employment" at bounding box center [376, 102] width 264 height 31
click at [341, 153] on input "text" at bounding box center [376, 161] width 264 height 31
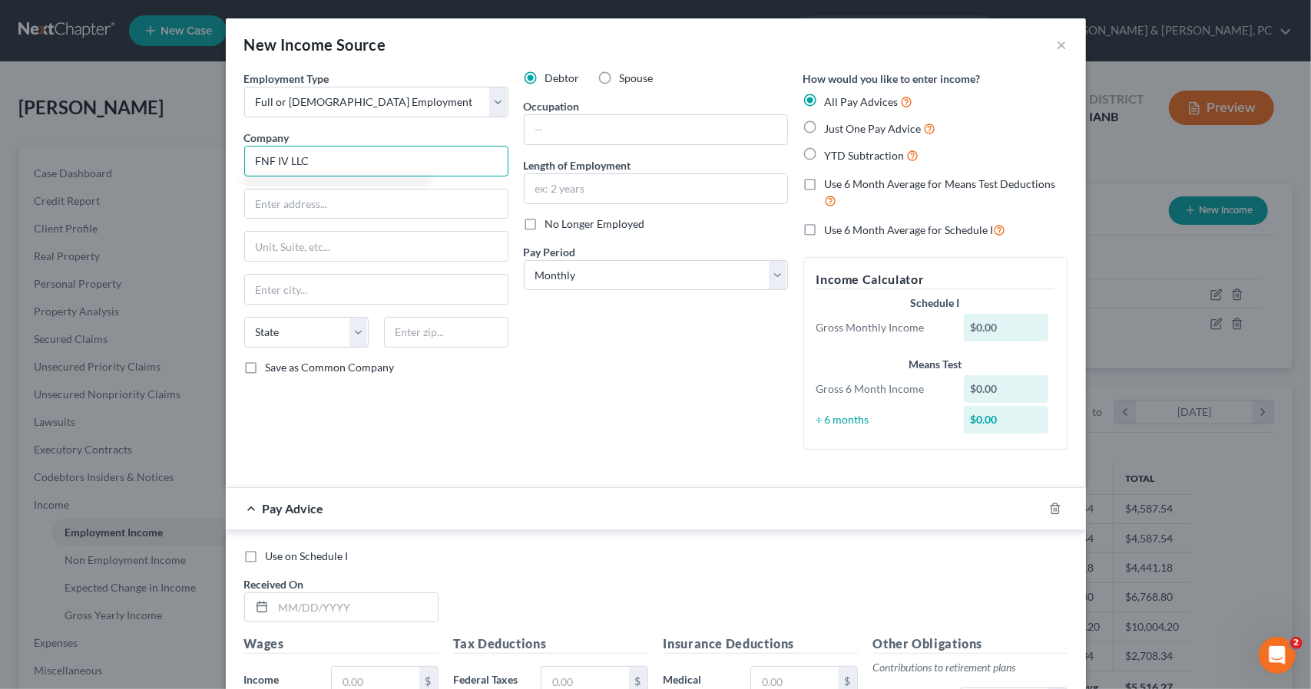
type input "FNF IV LLC"
click at [289, 203] on input "text" at bounding box center [376, 204] width 263 height 29
type input "[STREET_ADDRESS]"
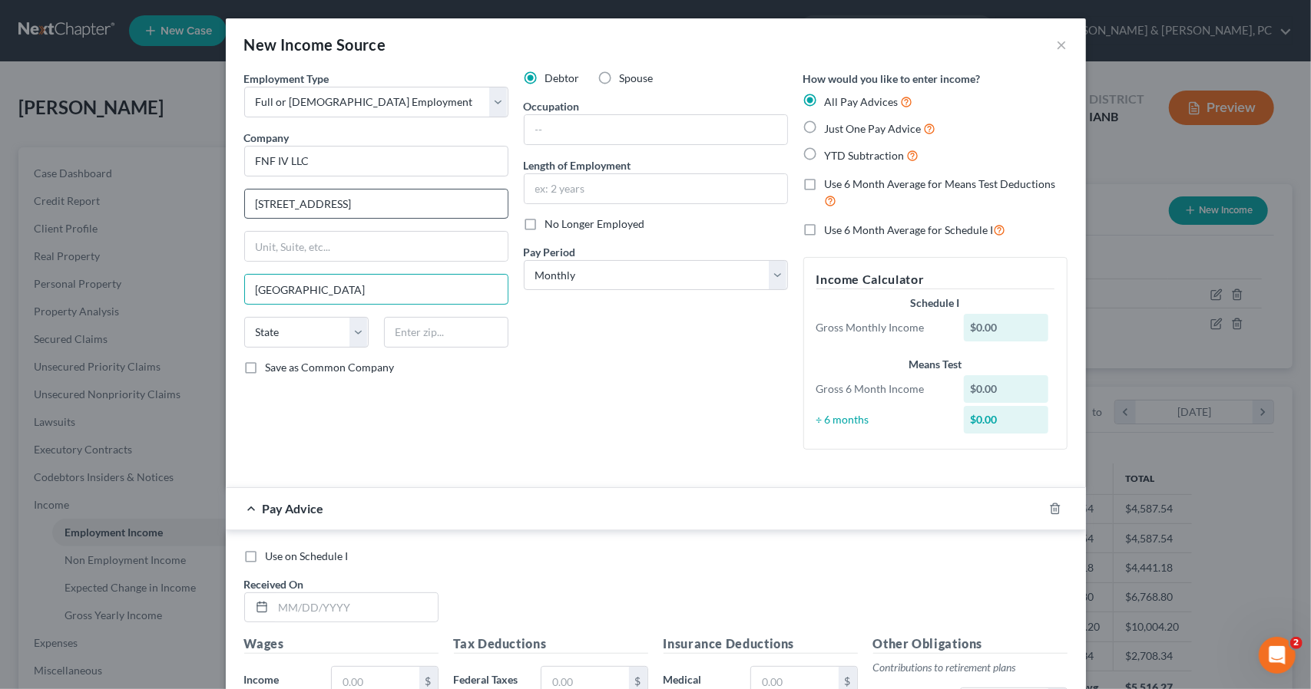
type input "[GEOGRAPHIC_DATA]"
select select "16"
drag, startPoint x: 308, startPoint y: 393, endPoint x: 401, endPoint y: 334, distance: 110.1
click at [318, 388] on div "Employment Type * Select Full or [DEMOGRAPHIC_DATA] Employment Self Employment …" at bounding box center [375, 267] width 279 height 392
click at [410, 327] on input "text" at bounding box center [446, 332] width 124 height 31
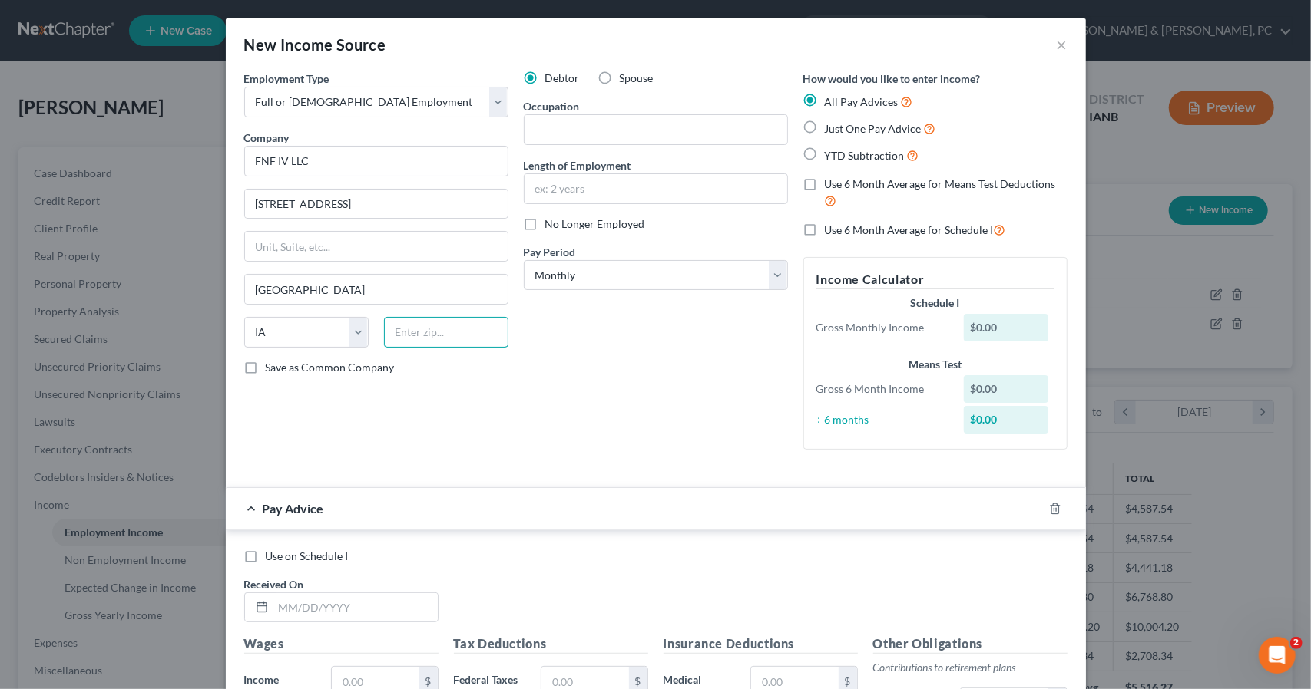
click at [410, 327] on input "text" at bounding box center [446, 332] width 124 height 31
type input "52404"
click at [579, 127] on input "text" at bounding box center [655, 129] width 263 height 29
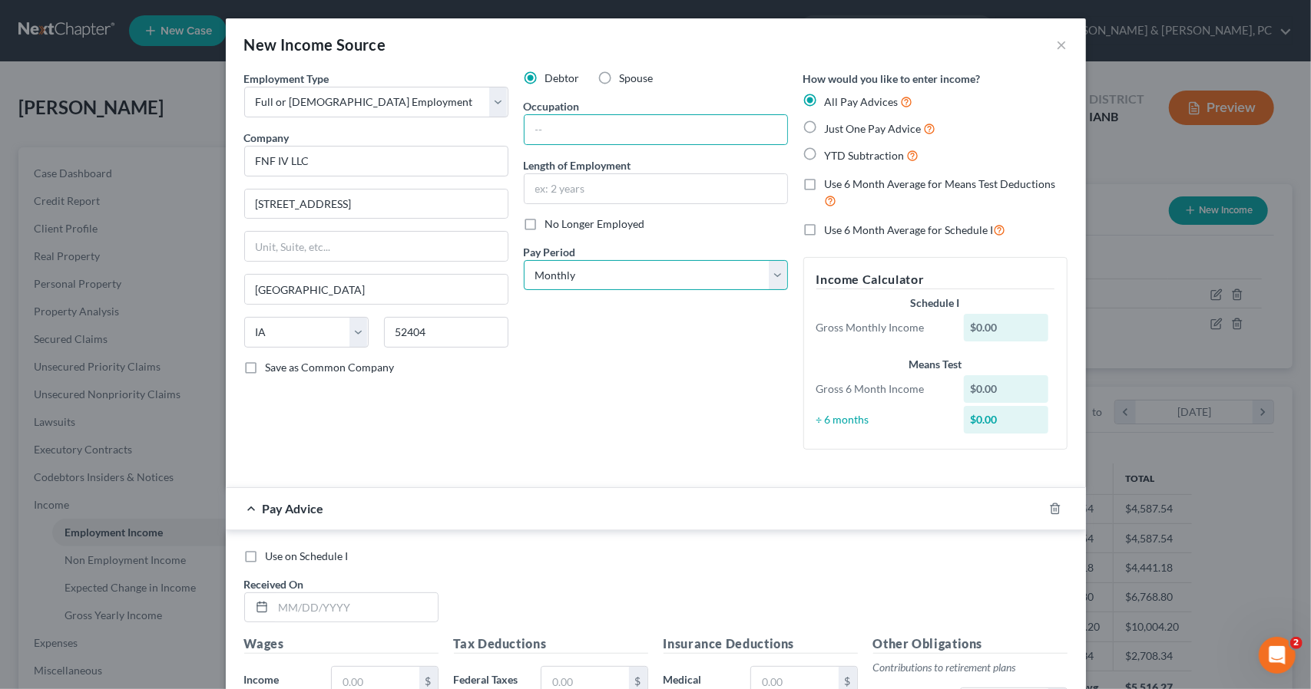
click at [772, 266] on select "Select Monthly Twice Monthly Every Other Week Weekly" at bounding box center [656, 275] width 264 height 31
select select "2"
click at [524, 260] on select "Select Monthly Twice Monthly Every Other Week Weekly" at bounding box center [656, 275] width 264 height 31
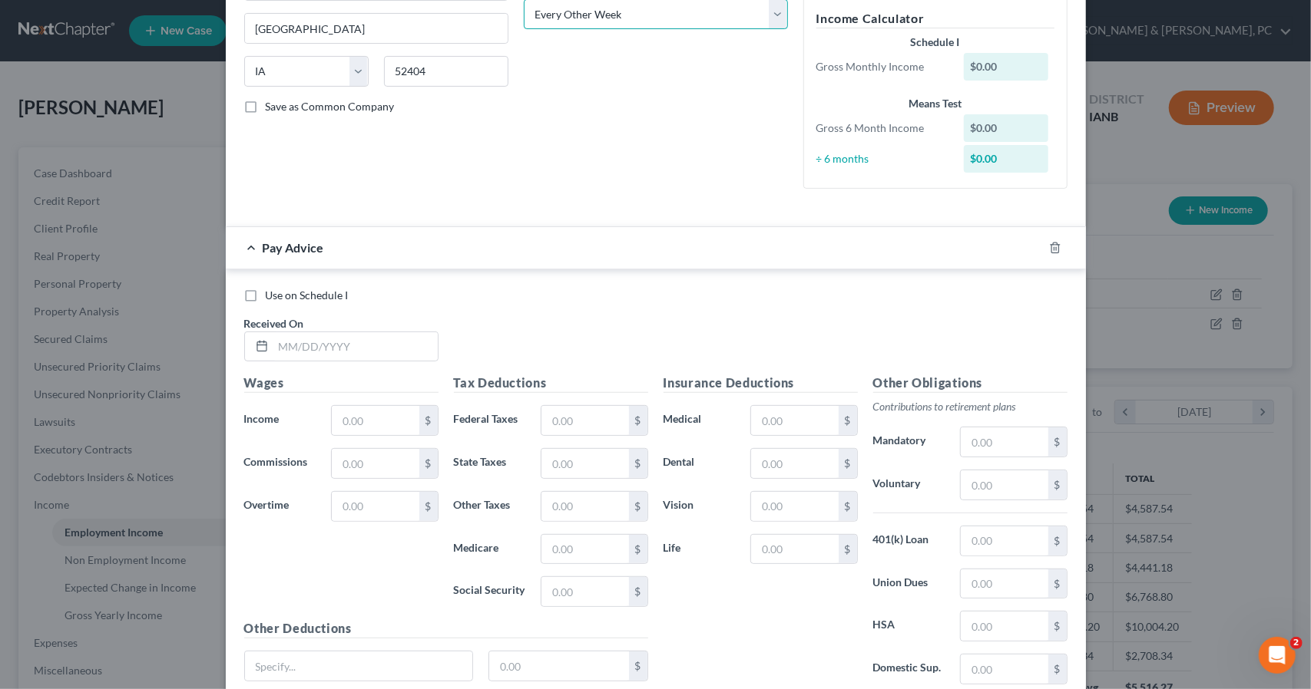
scroll to position [307, 0]
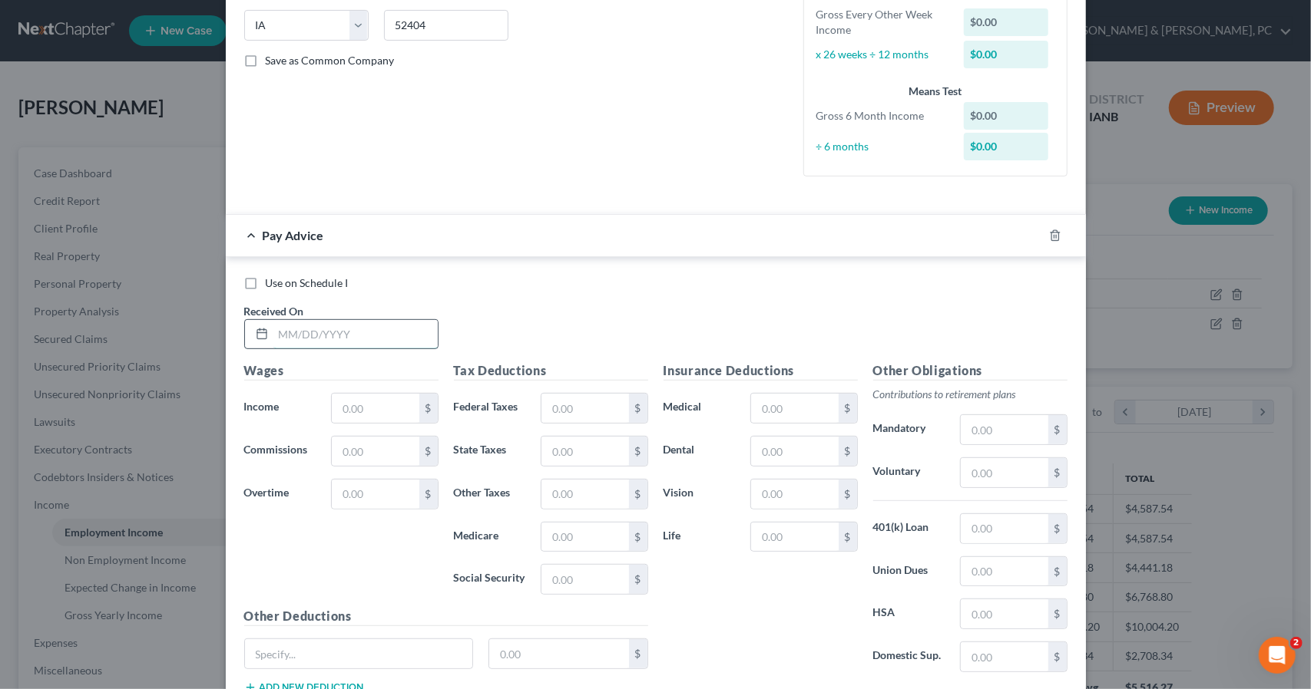
click at [343, 339] on input "text" at bounding box center [355, 334] width 164 height 29
type input "[DATE]"
click at [388, 397] on input "text" at bounding box center [375, 408] width 87 height 29
type input "592.90"
click at [567, 571] on input "text" at bounding box center [584, 579] width 87 height 29
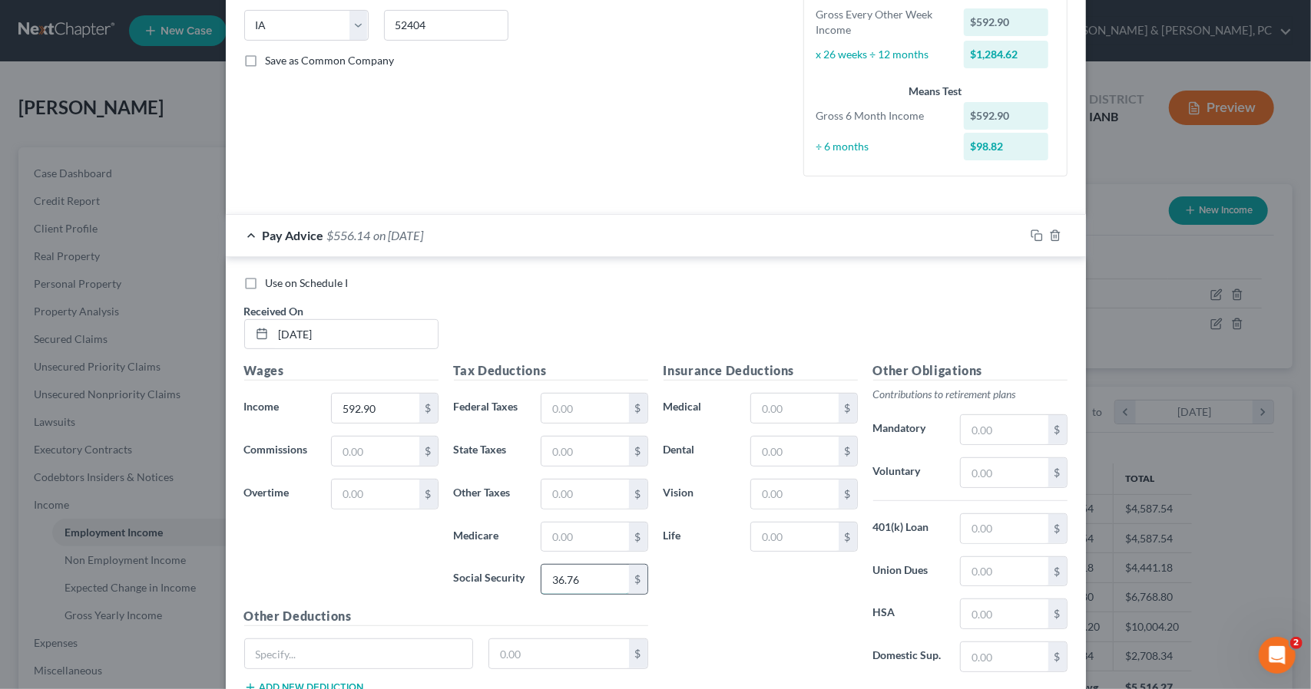
type input "36.76"
click at [585, 525] on input "text" at bounding box center [584, 537] width 87 height 29
type input "8.60"
click at [565, 448] on input "text" at bounding box center [584, 451] width 87 height 29
type input "25"
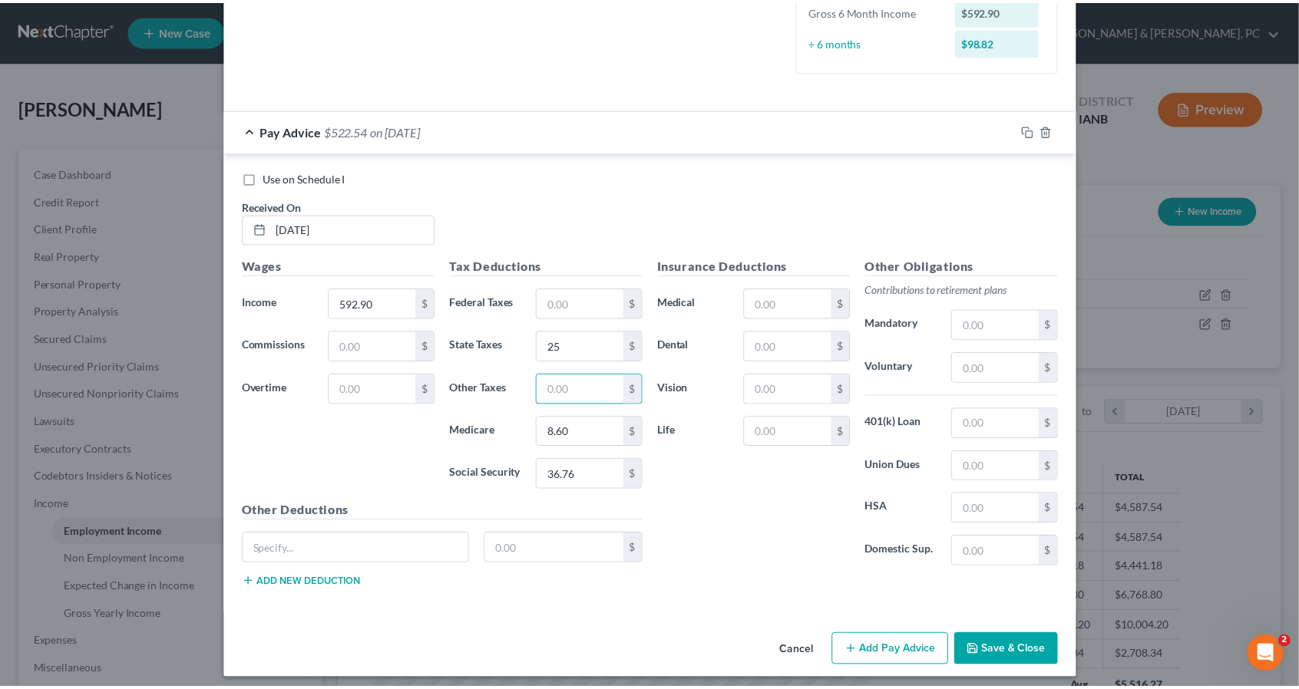
scroll to position [415, 0]
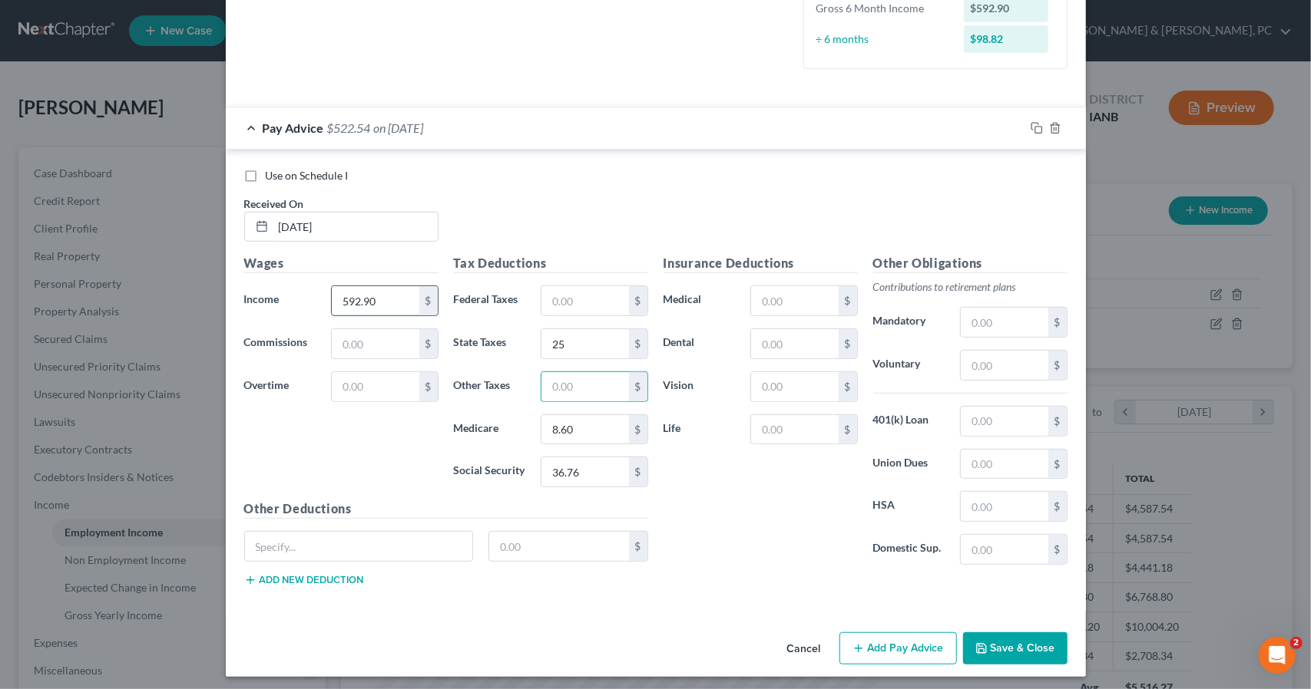
click at [370, 301] on input "592.90" at bounding box center [375, 300] width 87 height 29
click at [374, 345] on input "text" at bounding box center [375, 343] width 87 height 29
click at [380, 294] on input "79.56" at bounding box center [375, 300] width 87 height 29
type input "592.90"
click at [997, 646] on button "Save & Close" at bounding box center [1015, 649] width 104 height 32
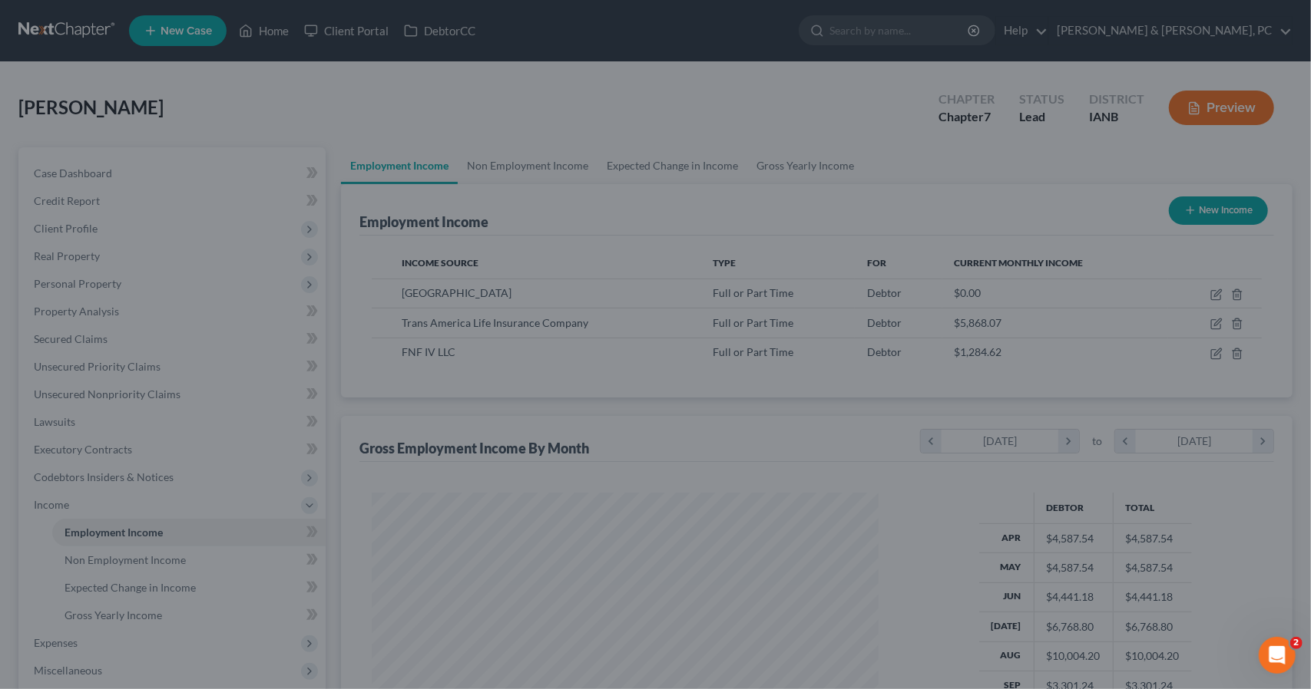
scroll to position [767457, 767198]
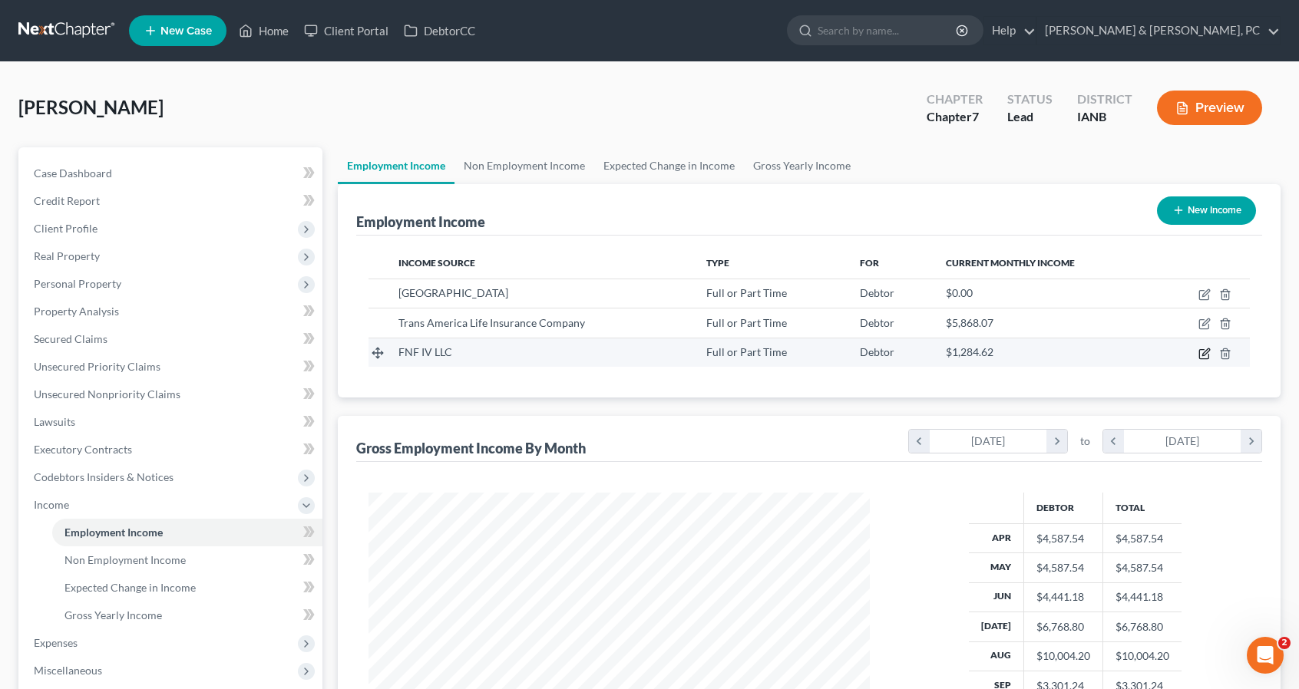
click at [1207, 352] on icon "button" at bounding box center [1204, 354] width 12 height 12
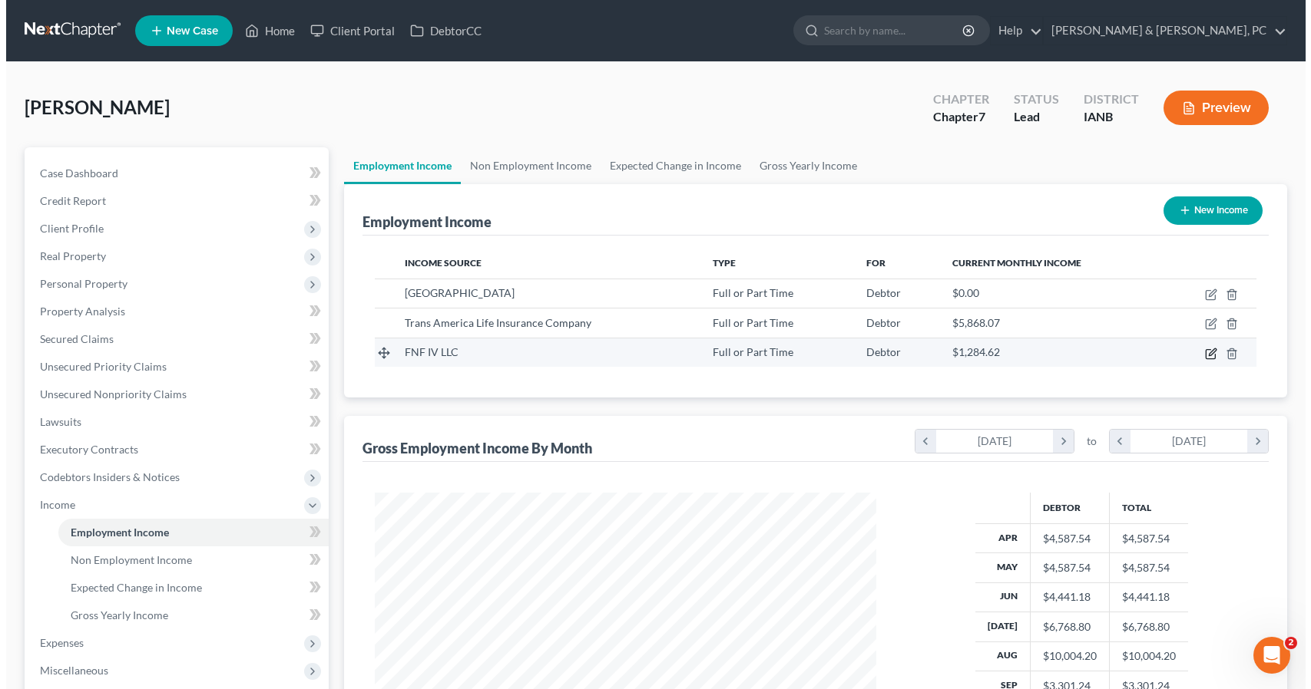
scroll to position [273, 537]
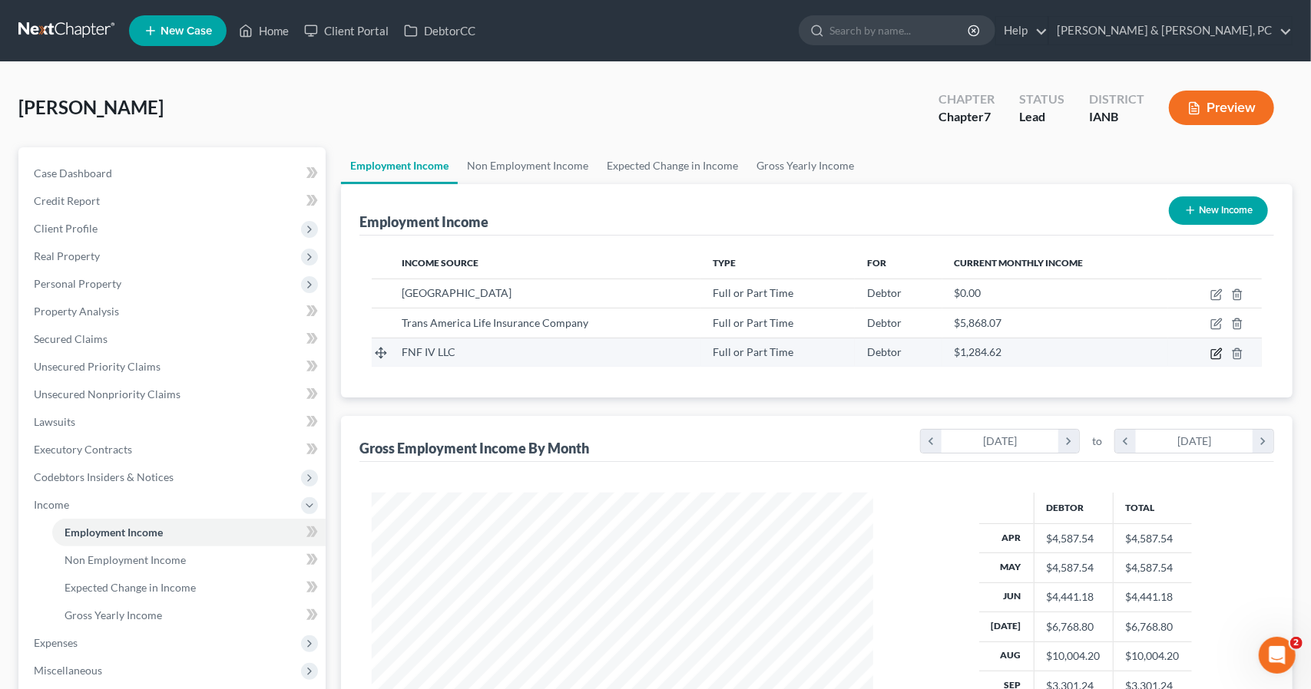
select select "0"
select select "16"
select select "2"
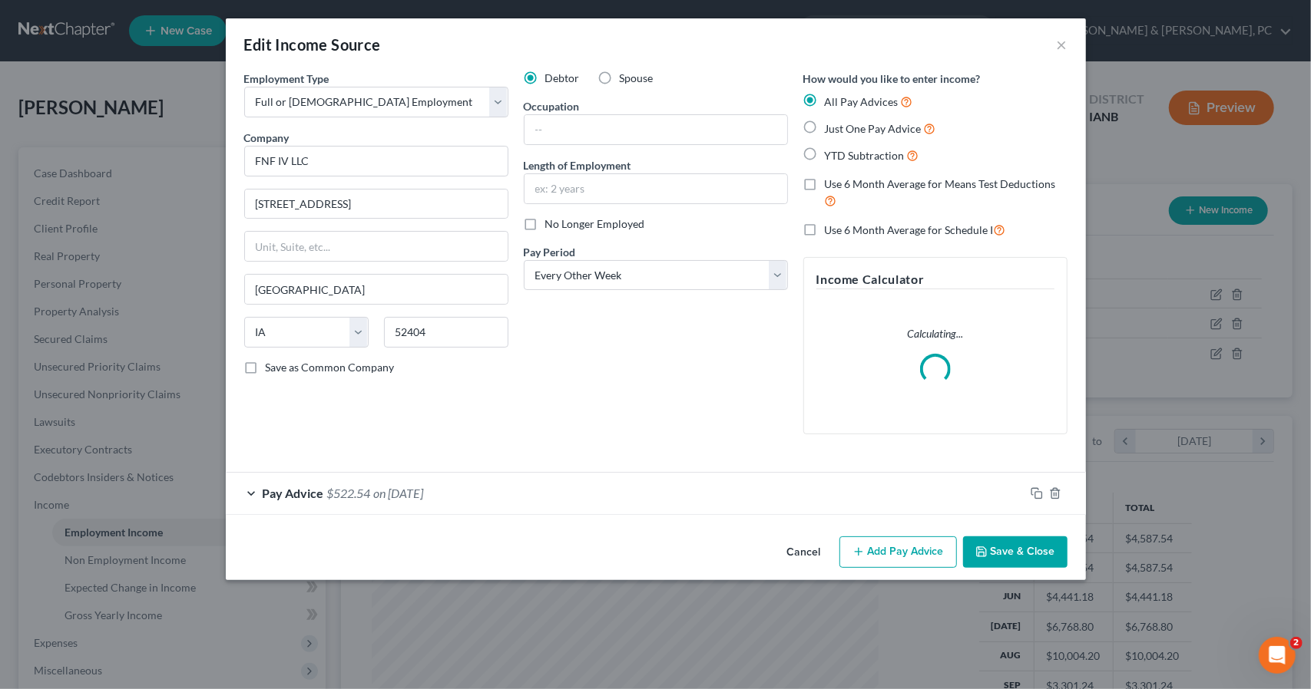
click at [329, 497] on span "$522.54" at bounding box center [349, 493] width 44 height 15
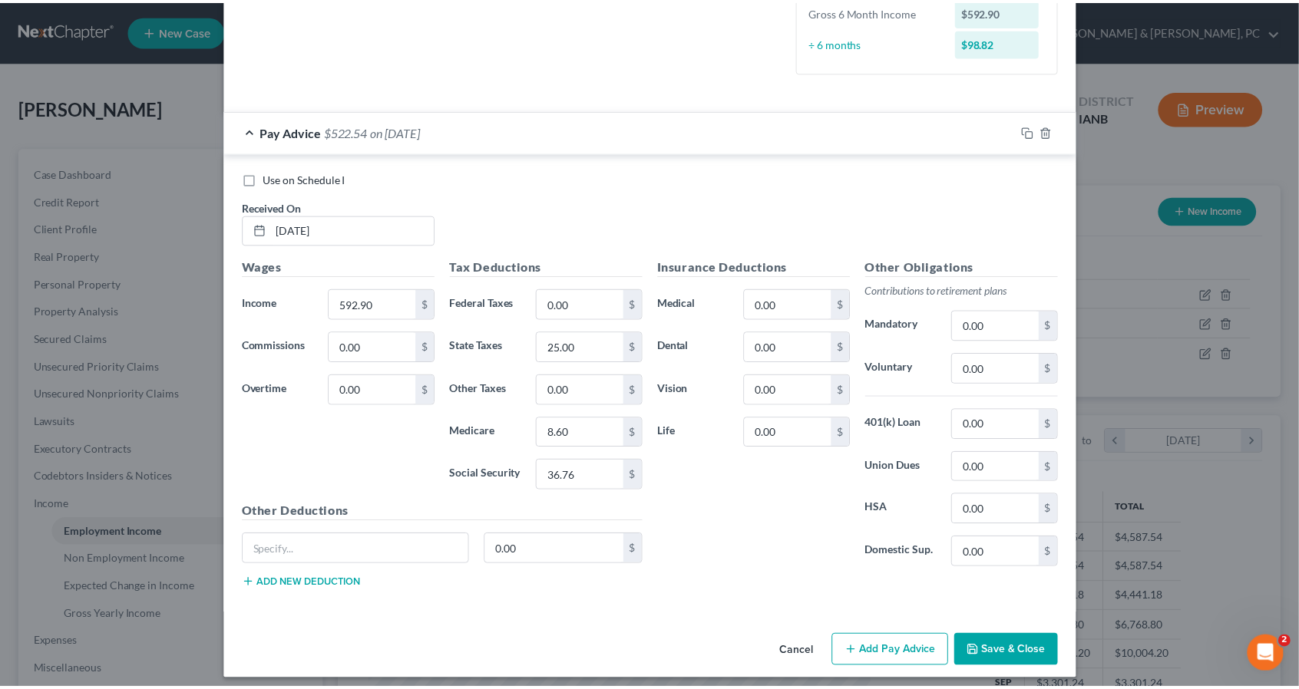
scroll to position [415, 0]
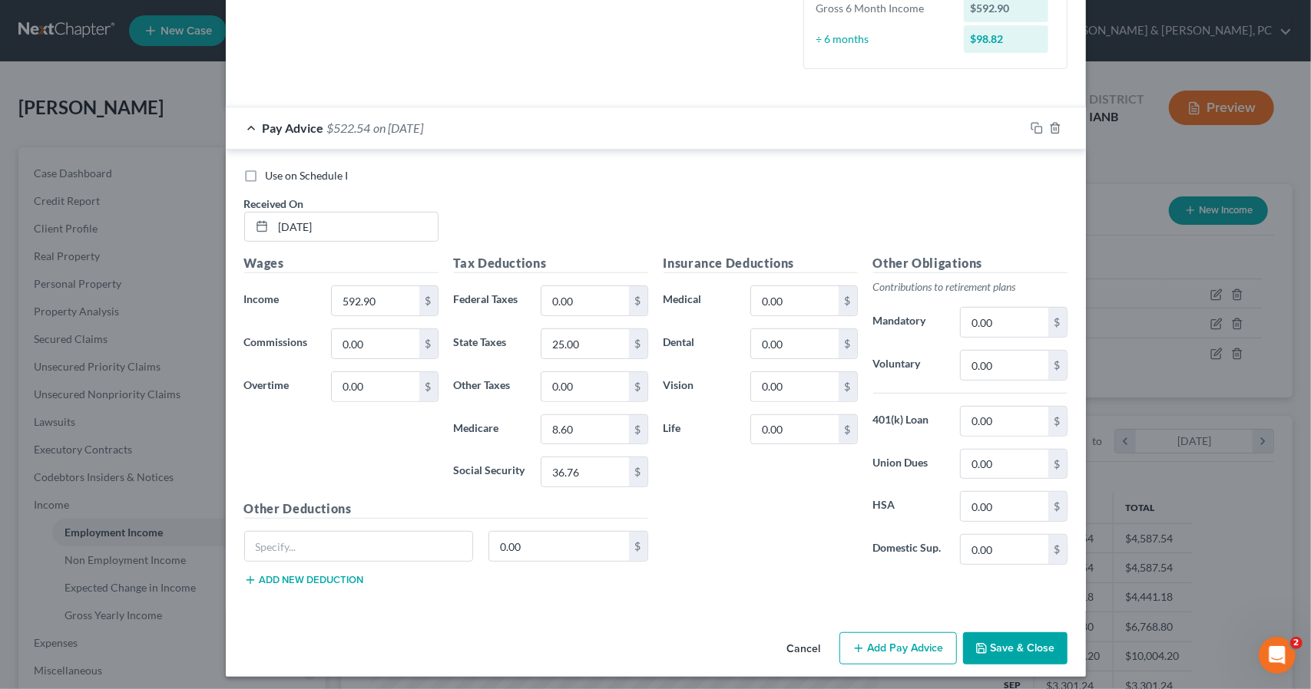
click at [1007, 633] on button "Save & Close" at bounding box center [1015, 649] width 104 height 32
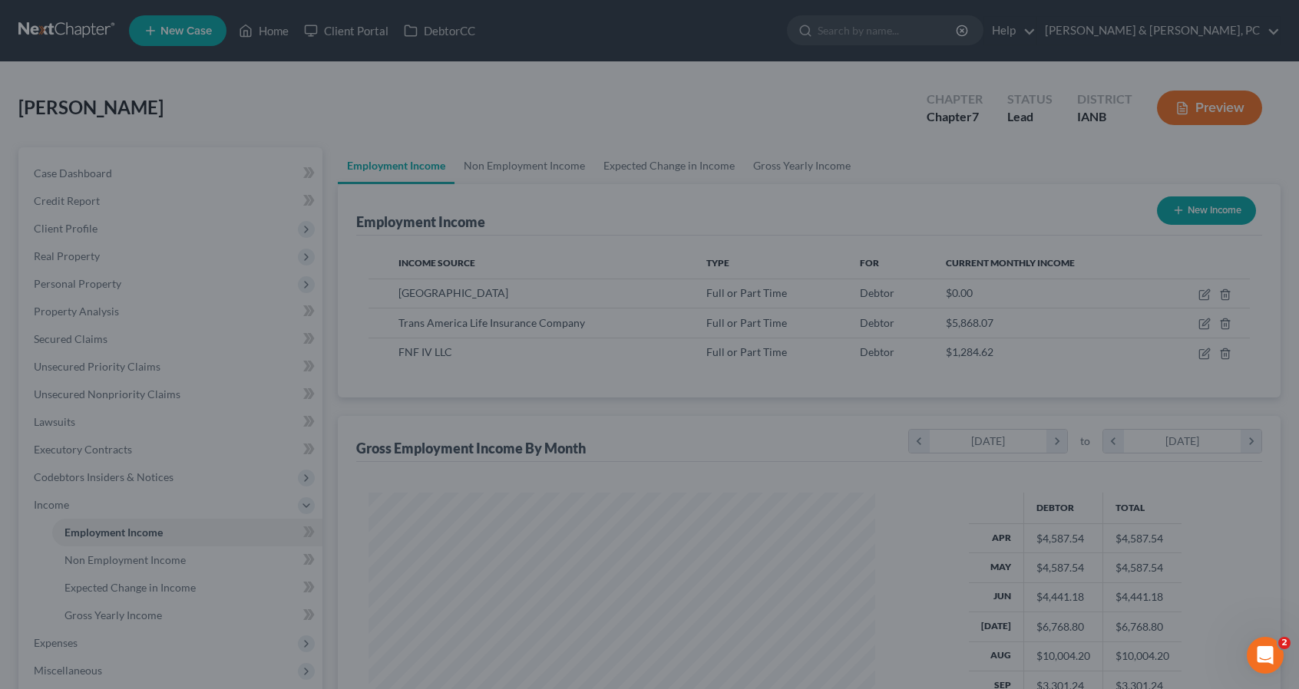
scroll to position [767457, 767198]
